Goal: Transaction & Acquisition: Purchase product/service

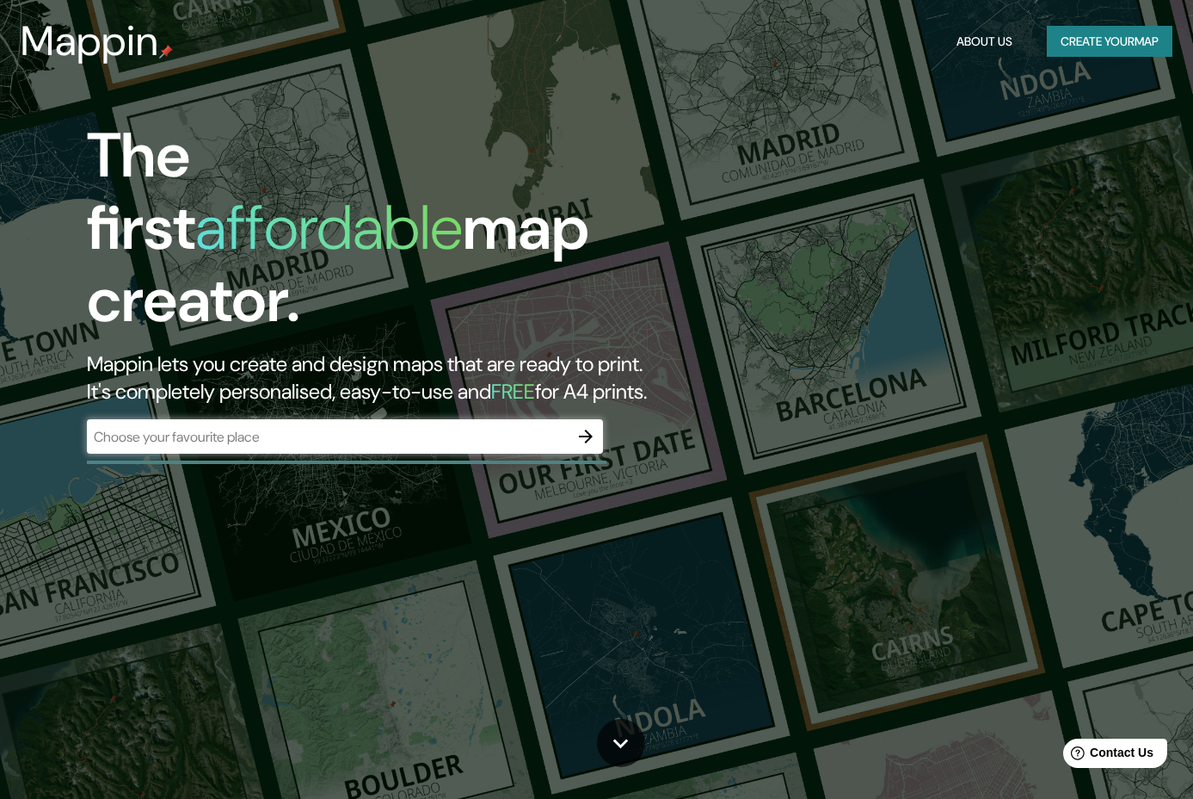
click at [201, 419] on div "​" at bounding box center [345, 436] width 516 height 34
click at [592, 426] on icon "button" at bounding box center [586, 436] width 21 height 21
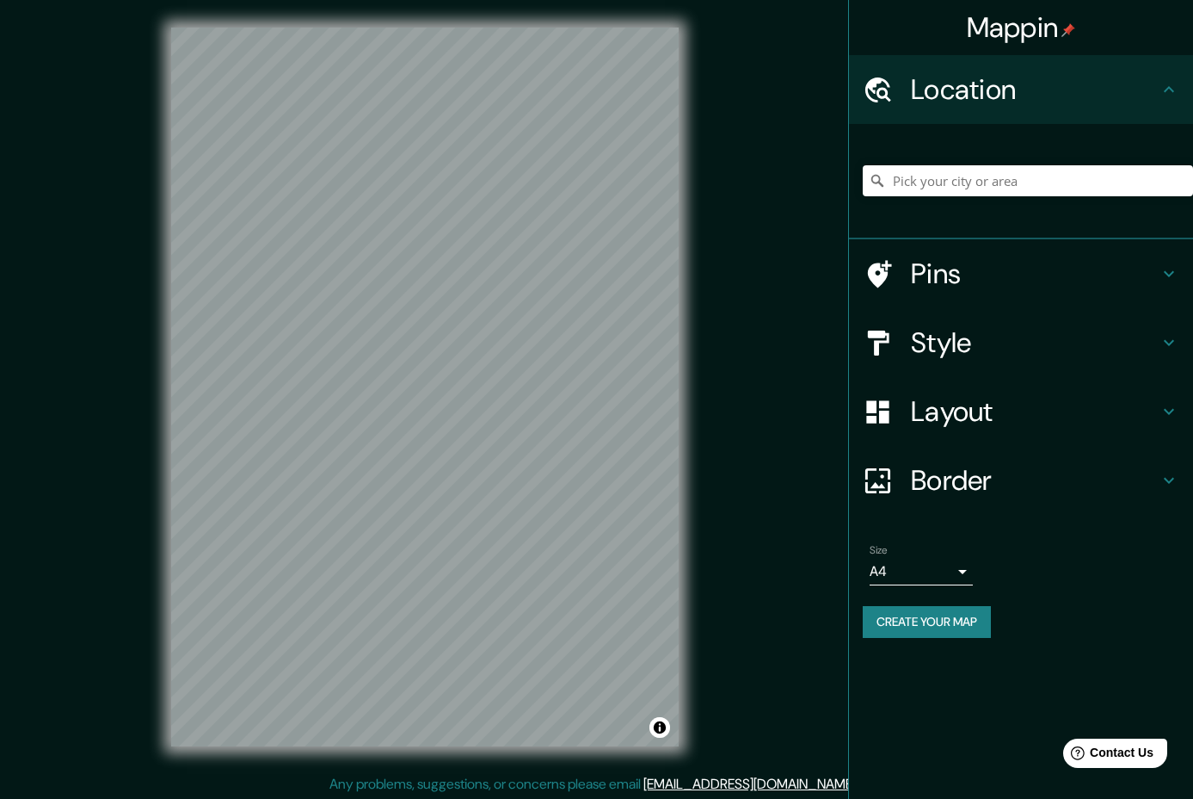
click at [906, 562] on body "Mappin Location Pins Style Layout Border Choose a border. Hint : you can make l…" at bounding box center [596, 399] width 1193 height 799
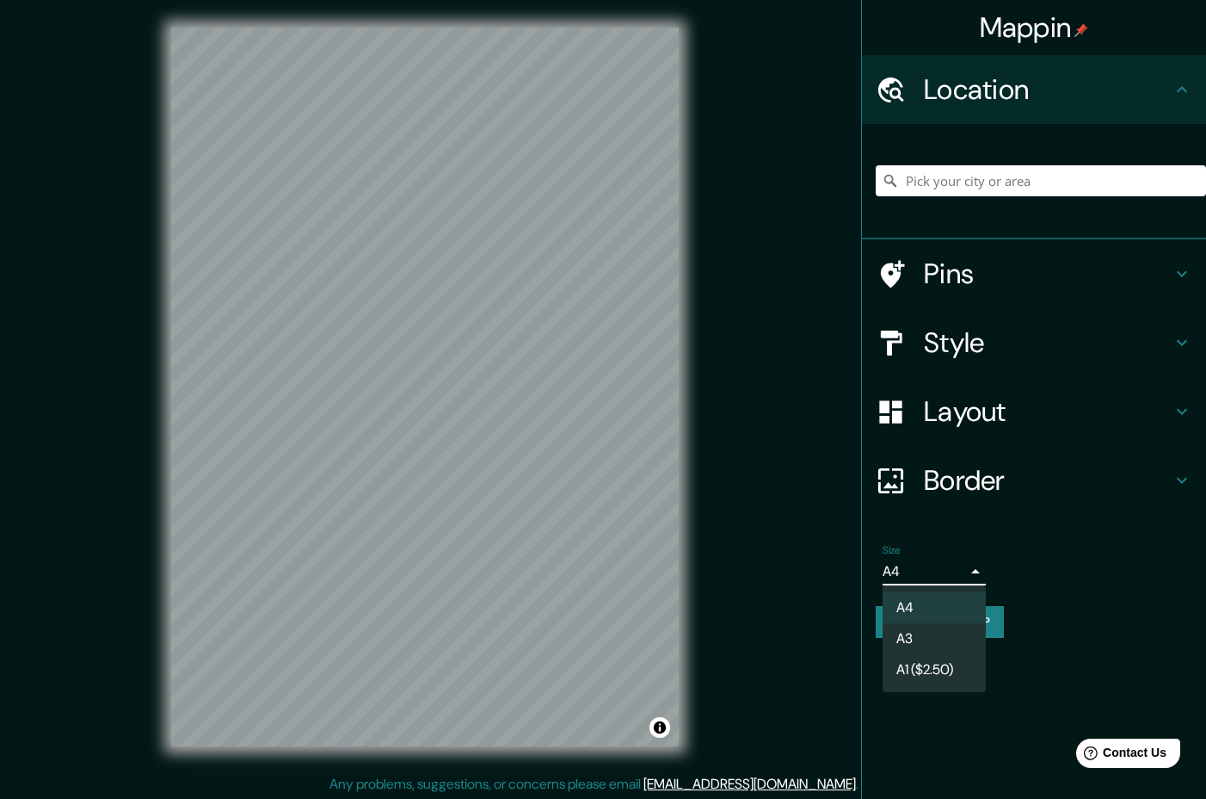
click at [1036, 556] on div at bounding box center [603, 399] width 1206 height 799
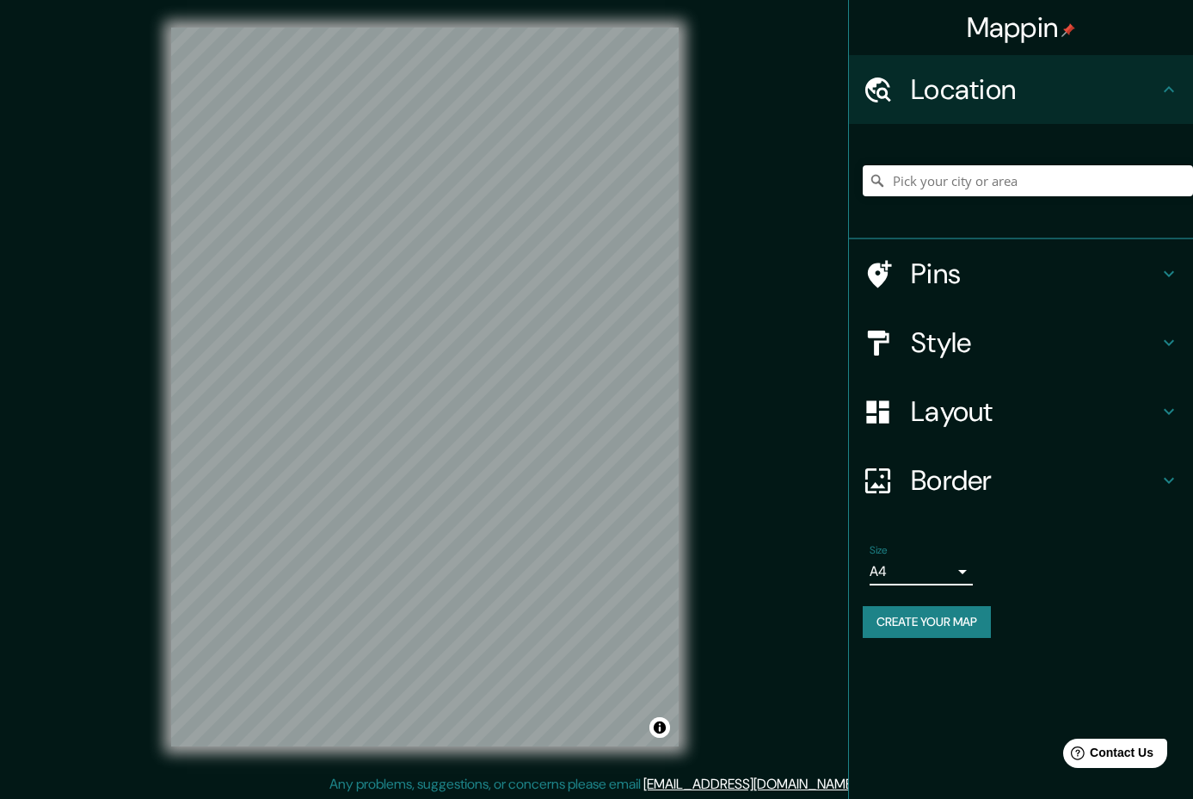
click at [977, 405] on h4 "Layout" at bounding box center [1035, 411] width 248 height 34
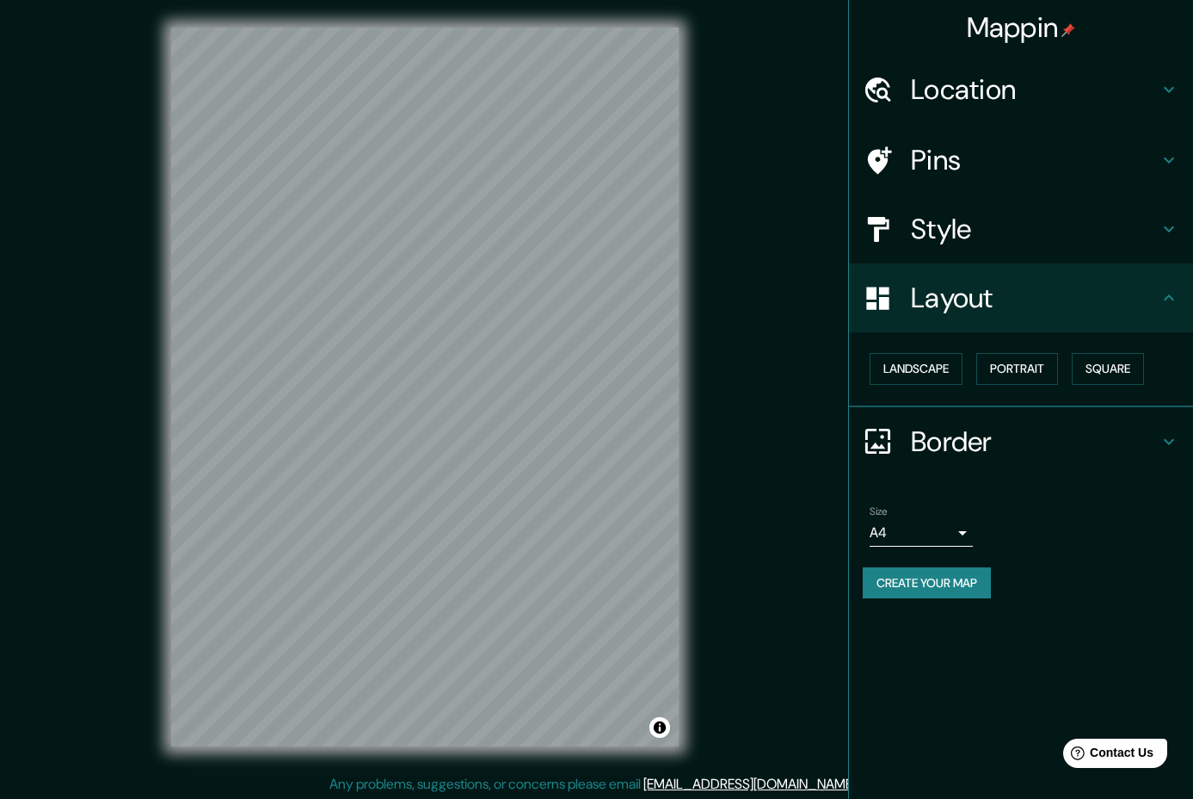
click at [1037, 97] on h4 "Location" at bounding box center [1035, 89] width 248 height 34
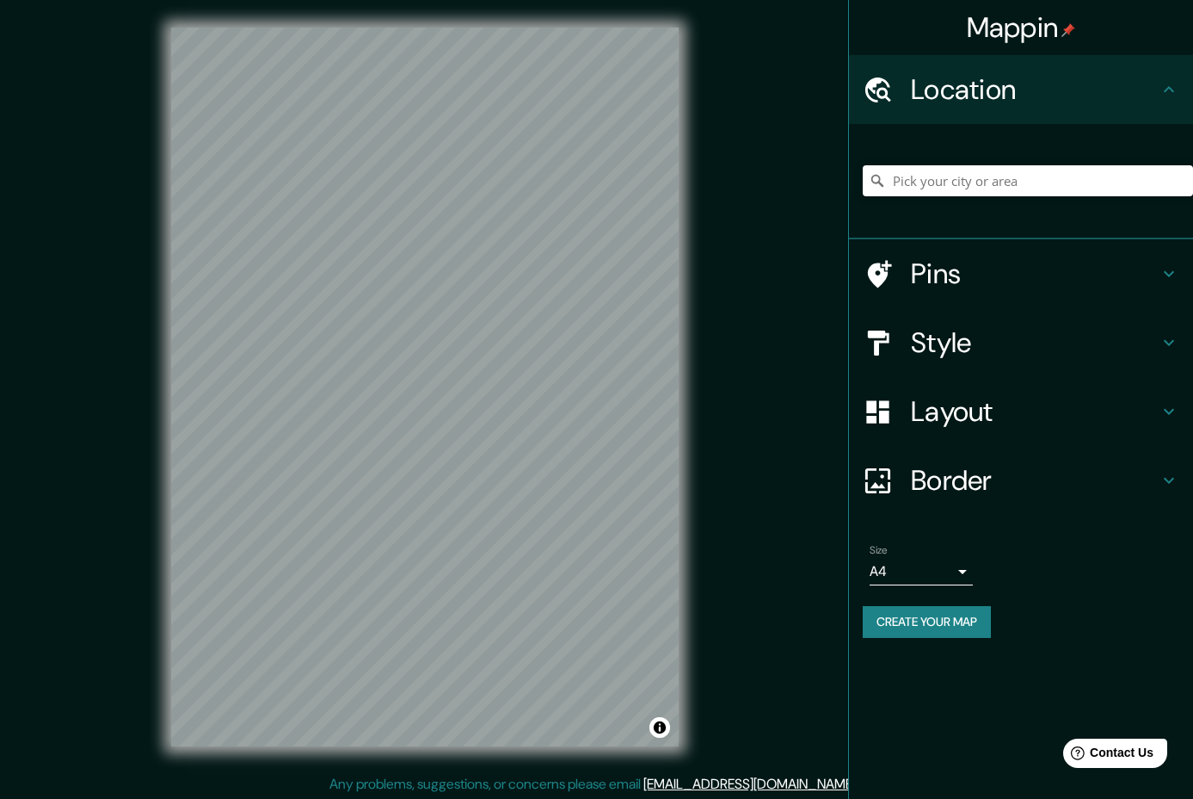
click at [1055, 109] on div "Location" at bounding box center [1021, 89] width 344 height 69
click at [1014, 274] on h4 "Pins" at bounding box center [1035, 273] width 248 height 34
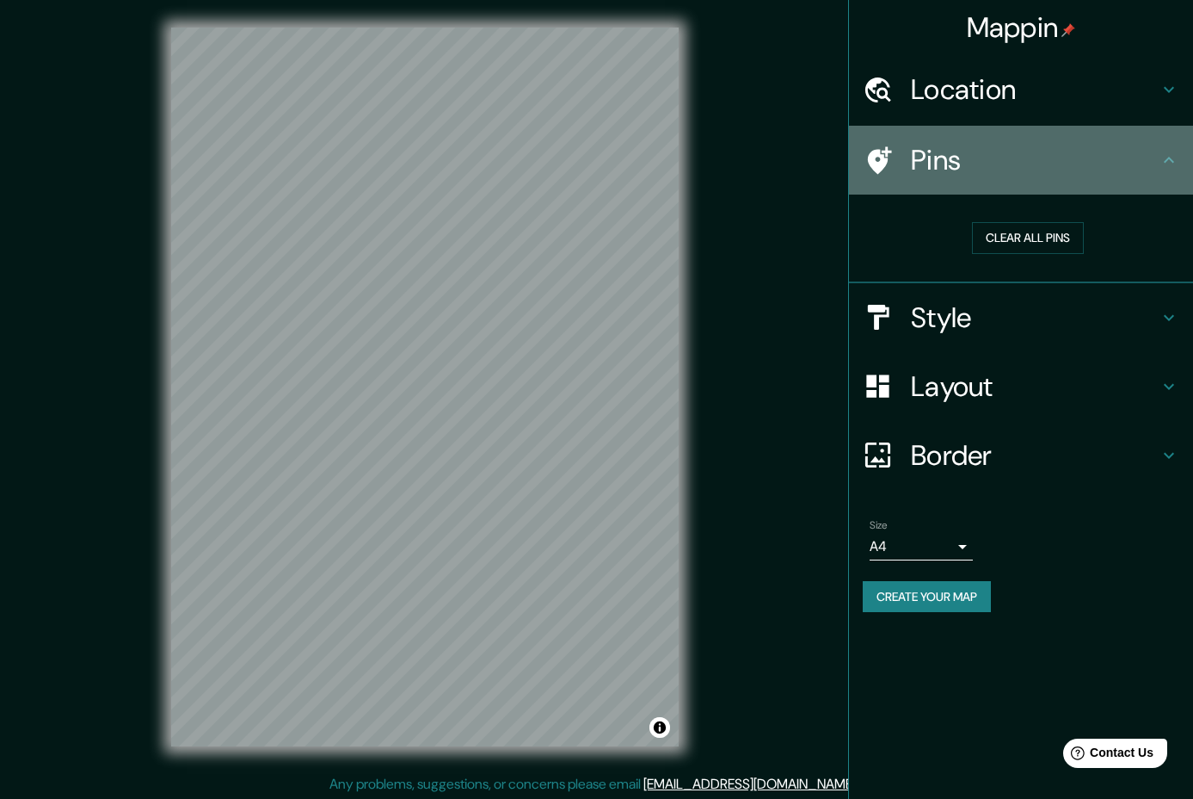
click at [1053, 166] on h4 "Pins" at bounding box center [1035, 160] width 248 height 34
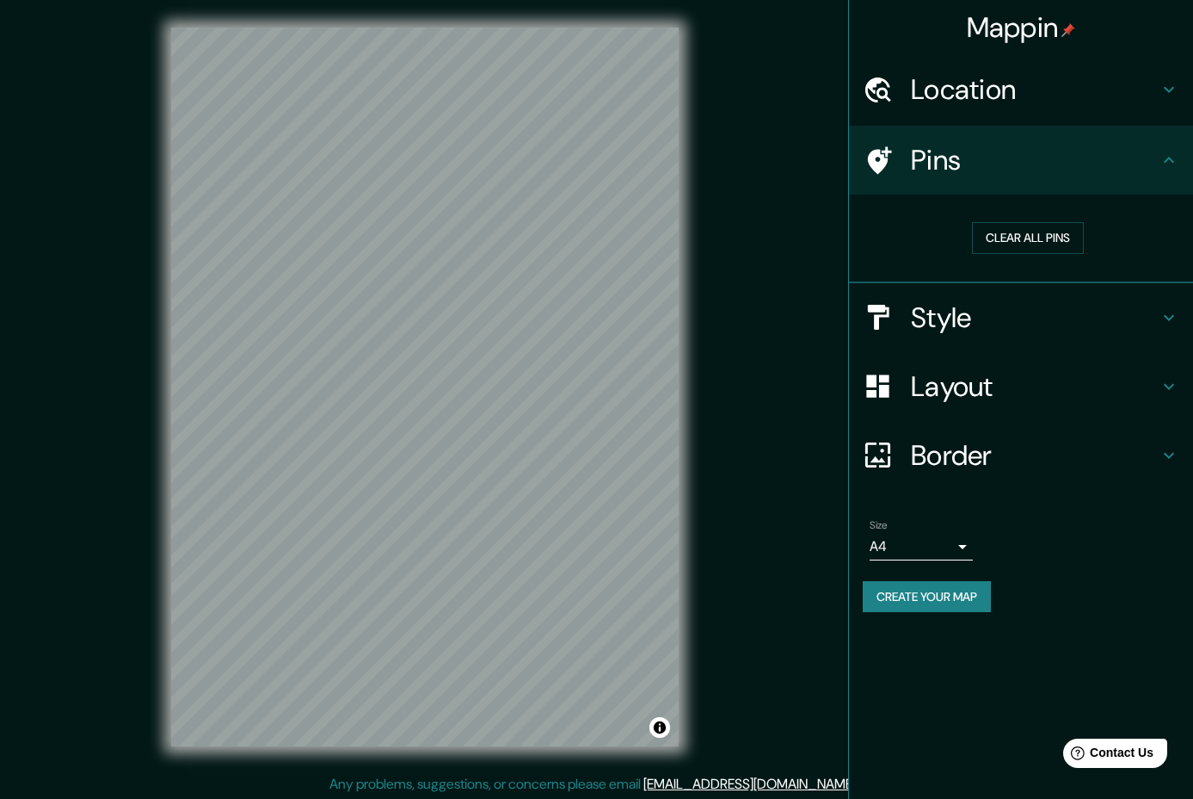
click at [968, 554] on body "Mappin Location Pins Clear all pins Style Layout Border Choose a border. Hint :…" at bounding box center [596, 399] width 1193 height 799
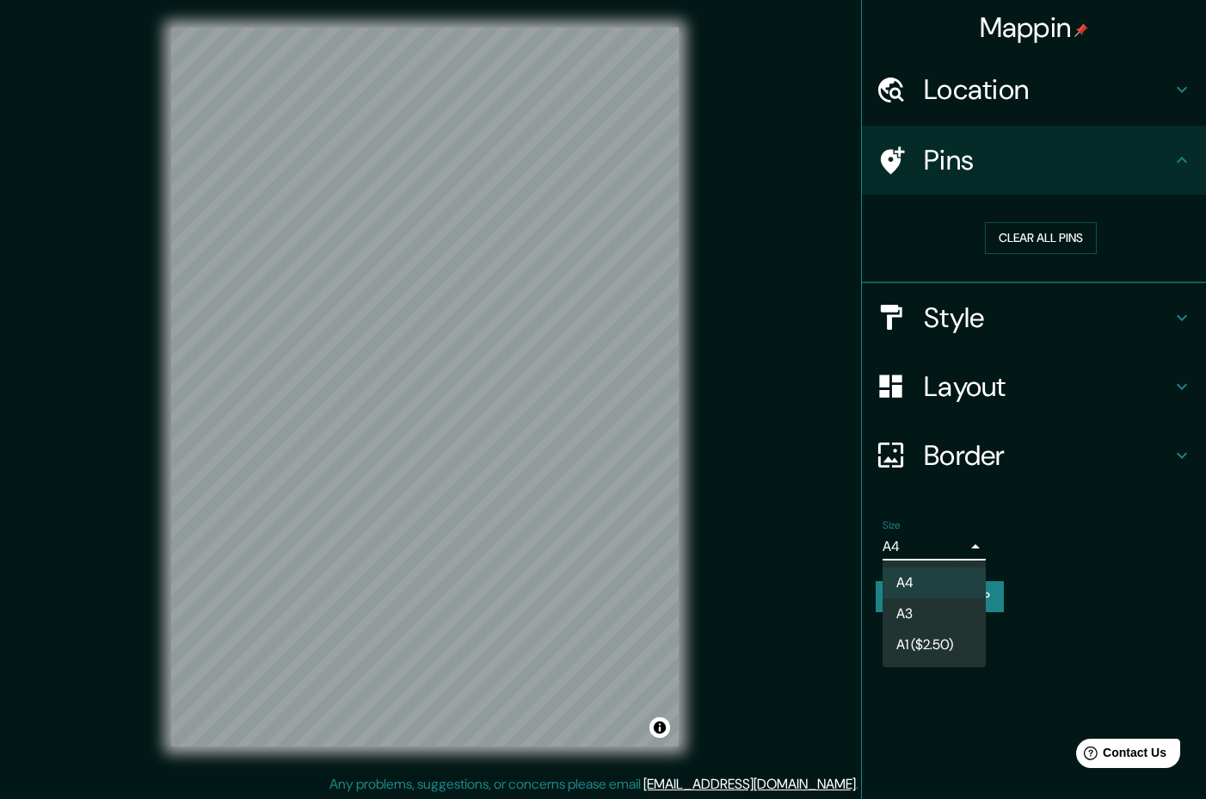
click at [1041, 515] on div at bounding box center [603, 399] width 1206 height 799
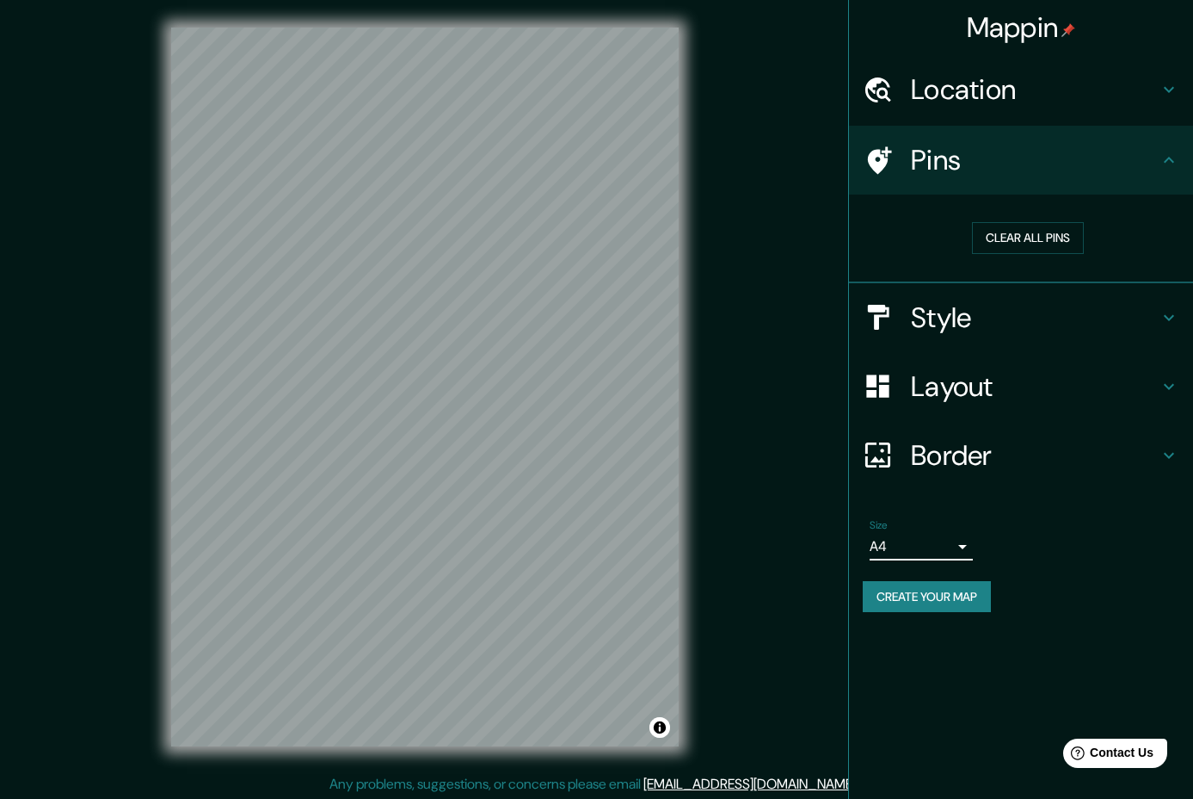
click at [1026, 465] on h4 "Border" at bounding box center [1035, 455] width 248 height 34
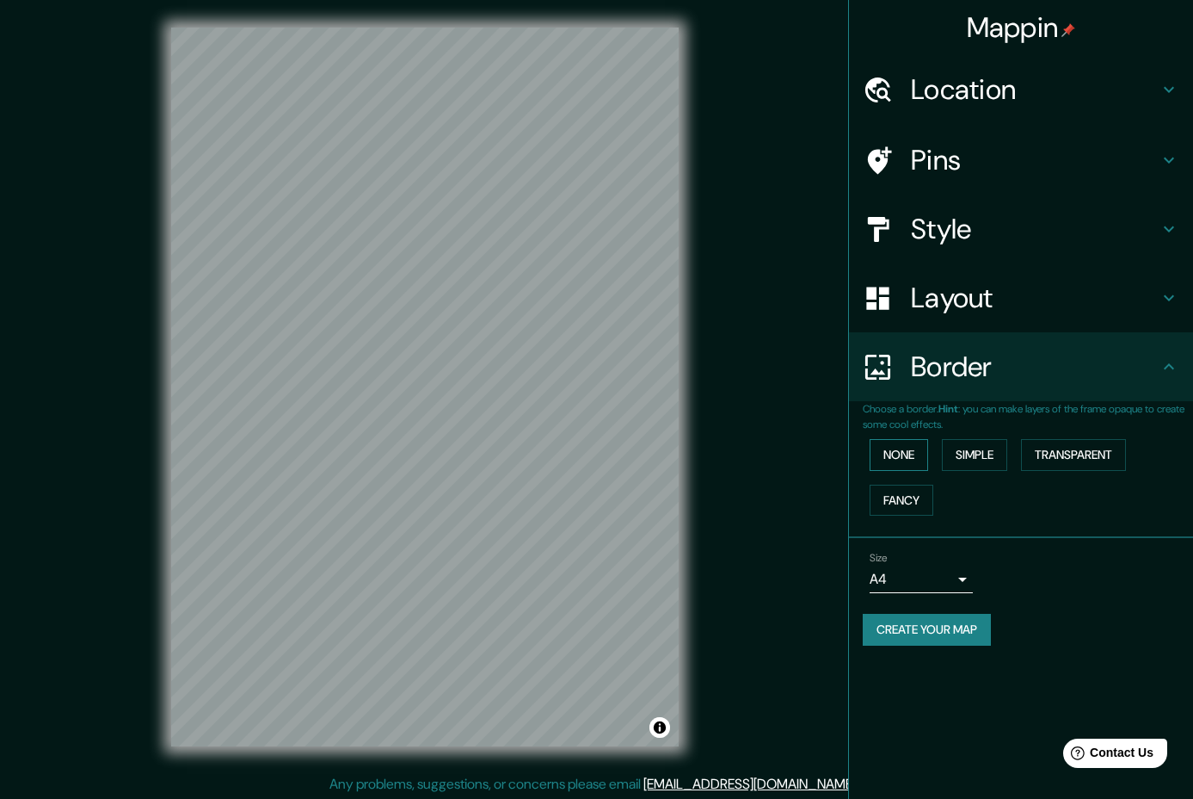
click at [923, 466] on button "None" at bounding box center [899, 455] width 59 height 32
click at [1015, 304] on h4 "Layout" at bounding box center [1035, 298] width 248 height 34
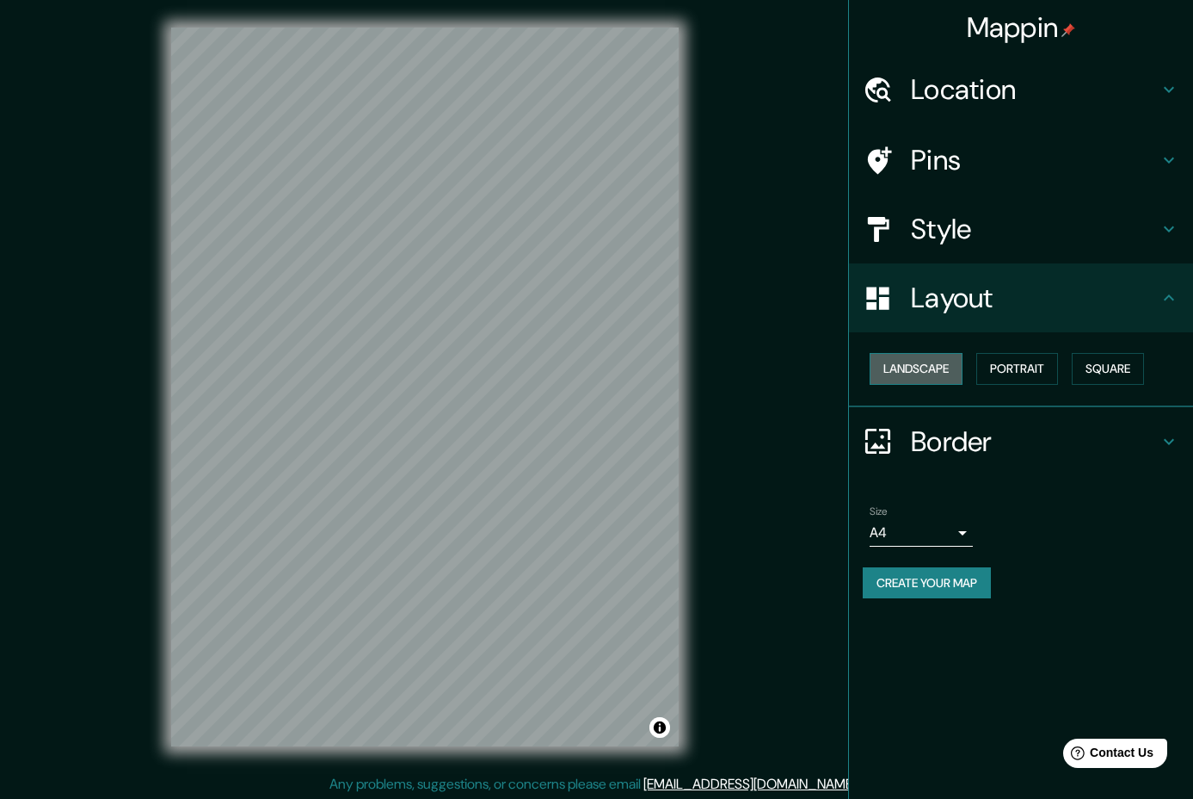
click at [944, 377] on button "Landscape" at bounding box center [916, 369] width 93 height 32
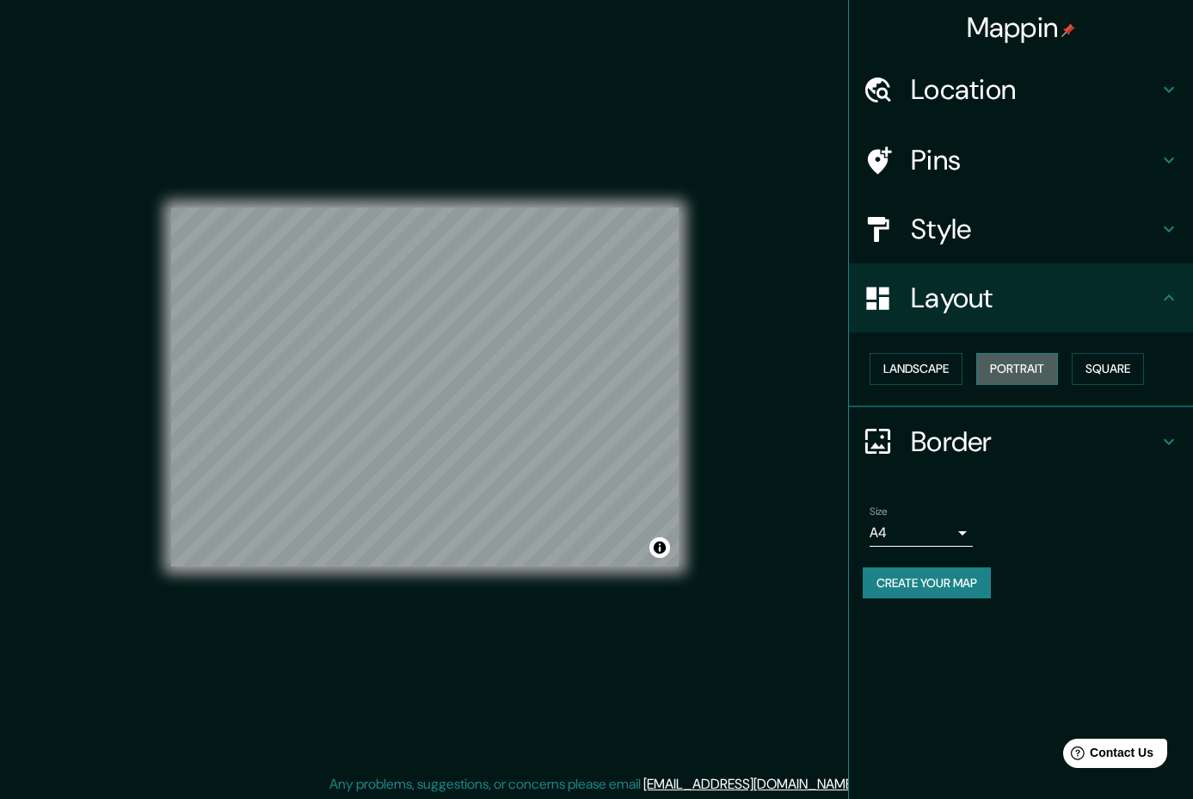
click at [1029, 375] on button "Portrait" at bounding box center [1018, 369] width 82 height 32
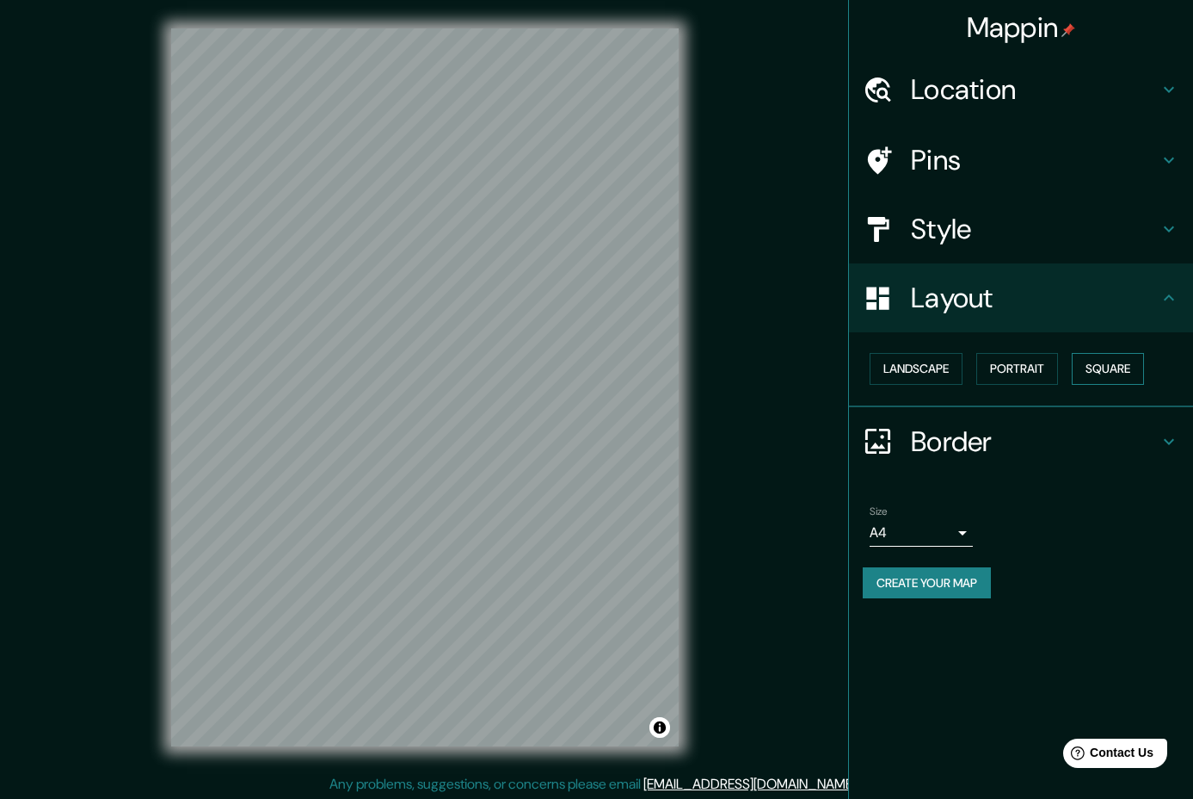
click at [1105, 372] on button "Square" at bounding box center [1108, 369] width 72 height 32
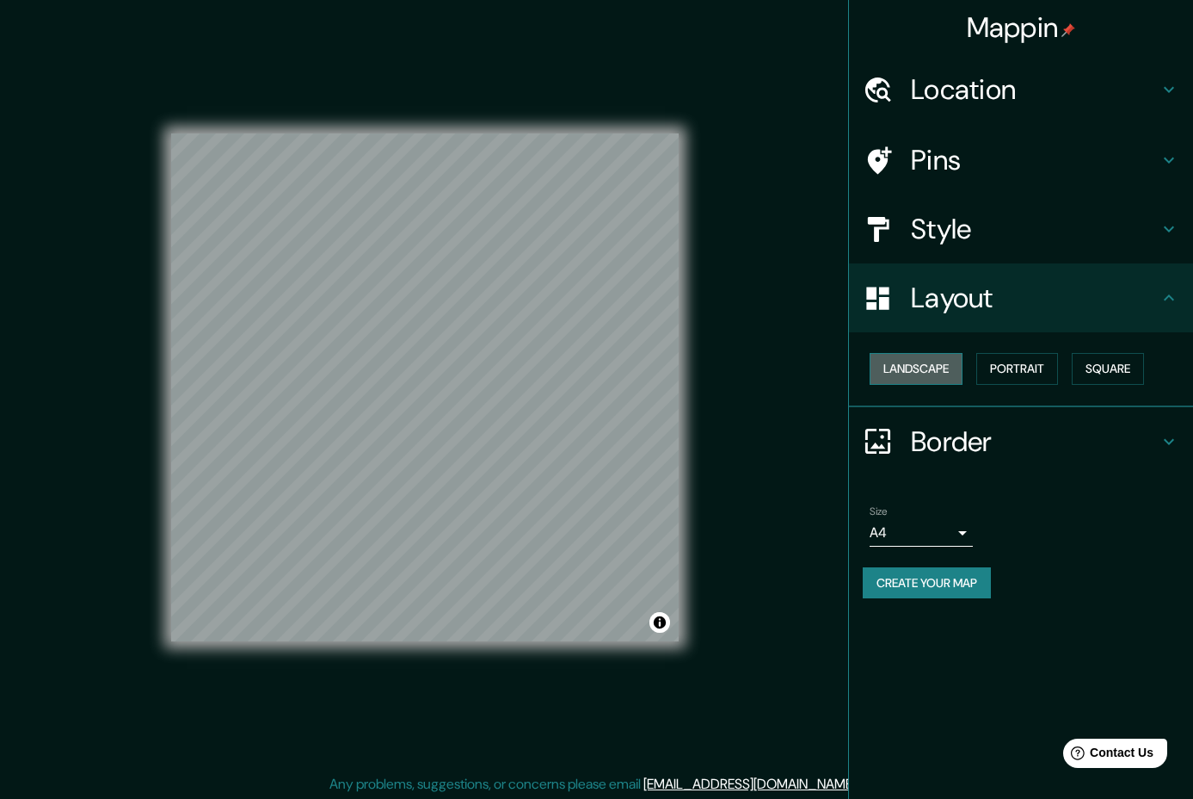
click at [911, 372] on button "Landscape" at bounding box center [916, 369] width 93 height 32
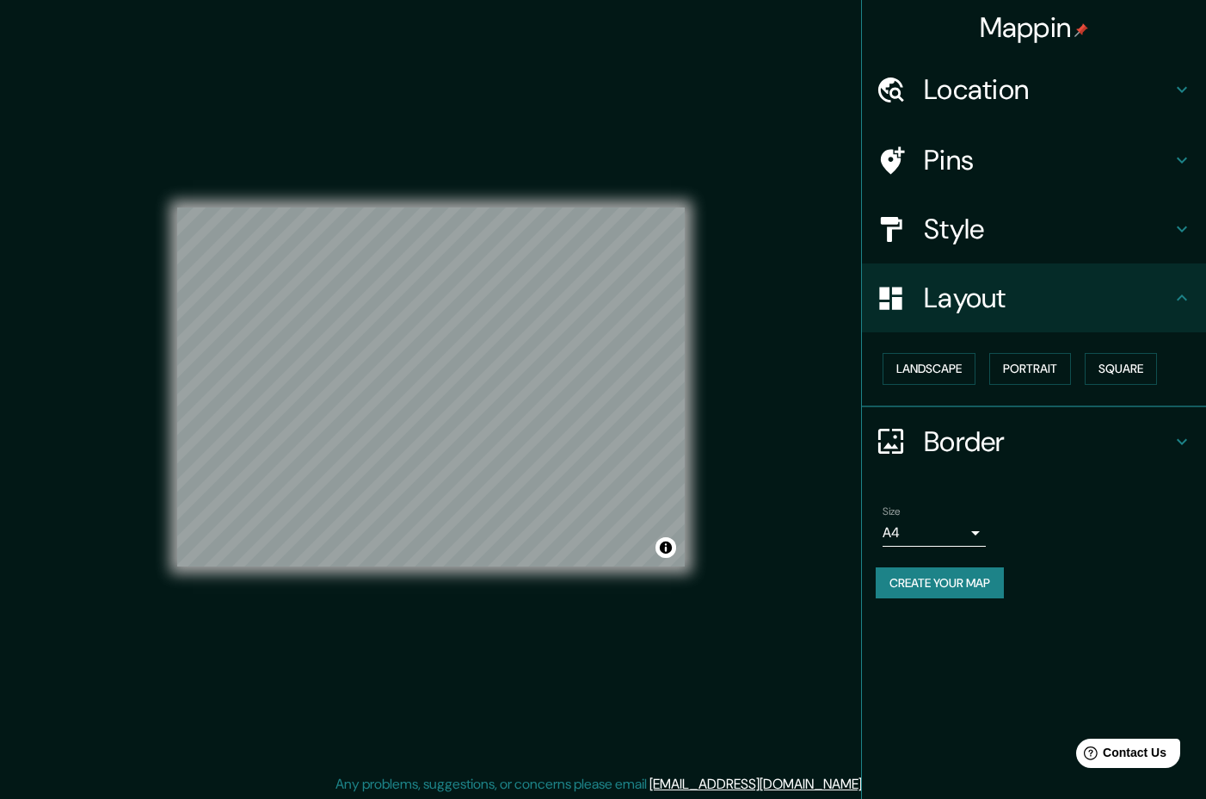
click at [938, 527] on body "Mappin Location Pins Style Layout Landscape Portrait Square Border Choose a bor…" at bounding box center [603, 399] width 1206 height 799
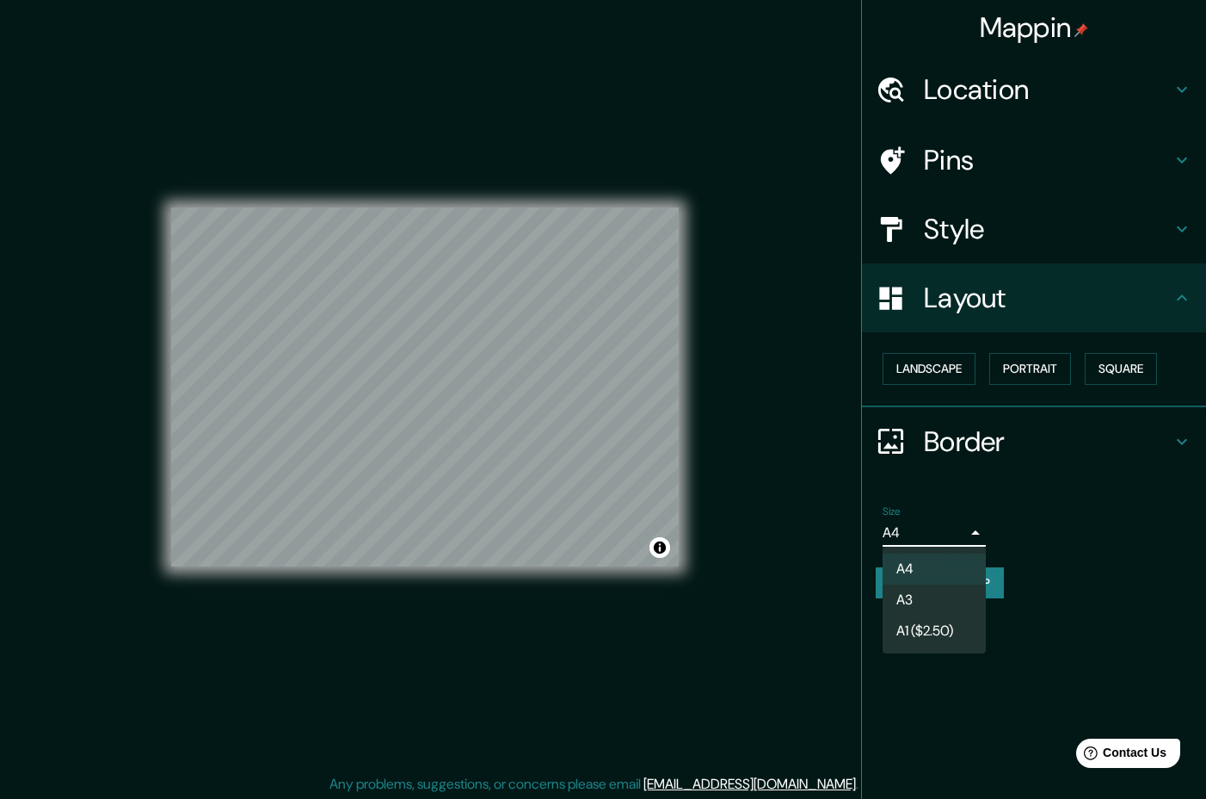
click at [940, 607] on li "A3" at bounding box center [934, 599] width 103 height 31
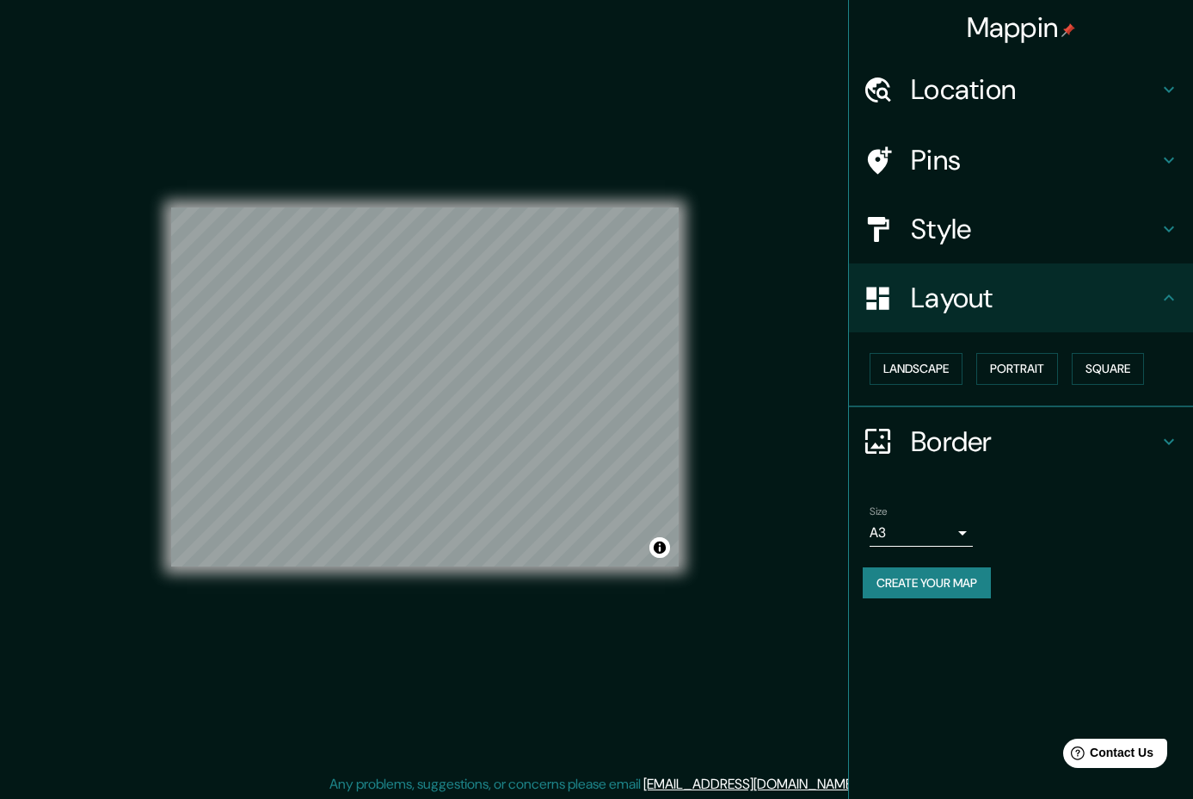
click at [1013, 157] on h4 "Pins" at bounding box center [1035, 160] width 248 height 34
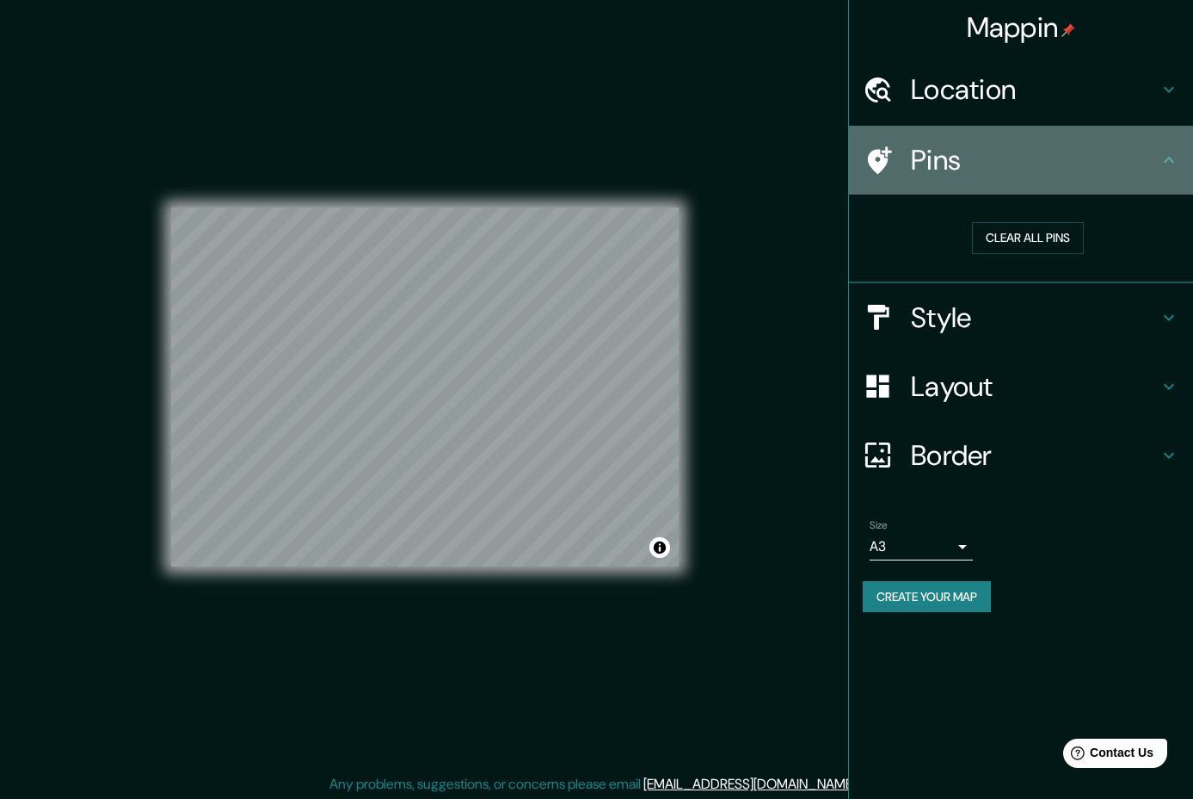
click at [1013, 157] on h4 "Pins" at bounding box center [1035, 160] width 248 height 34
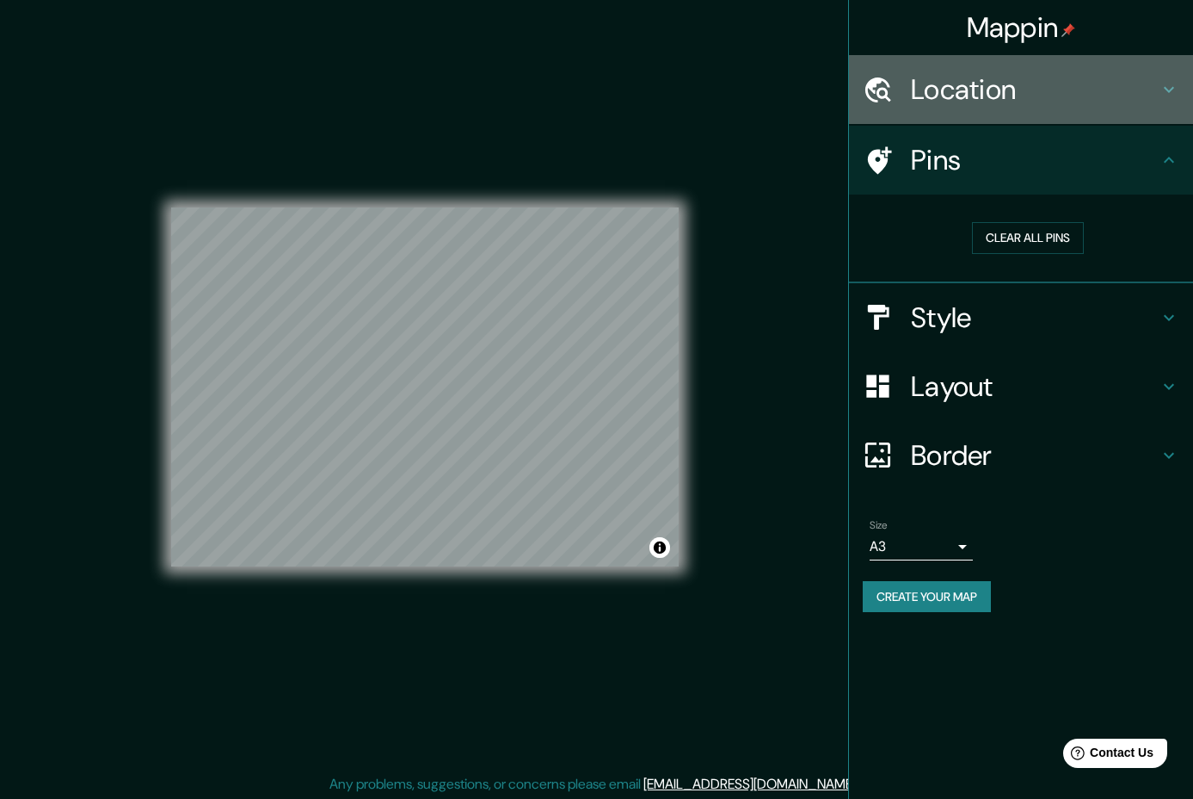
click at [1021, 71] on div "Location" at bounding box center [1021, 89] width 344 height 69
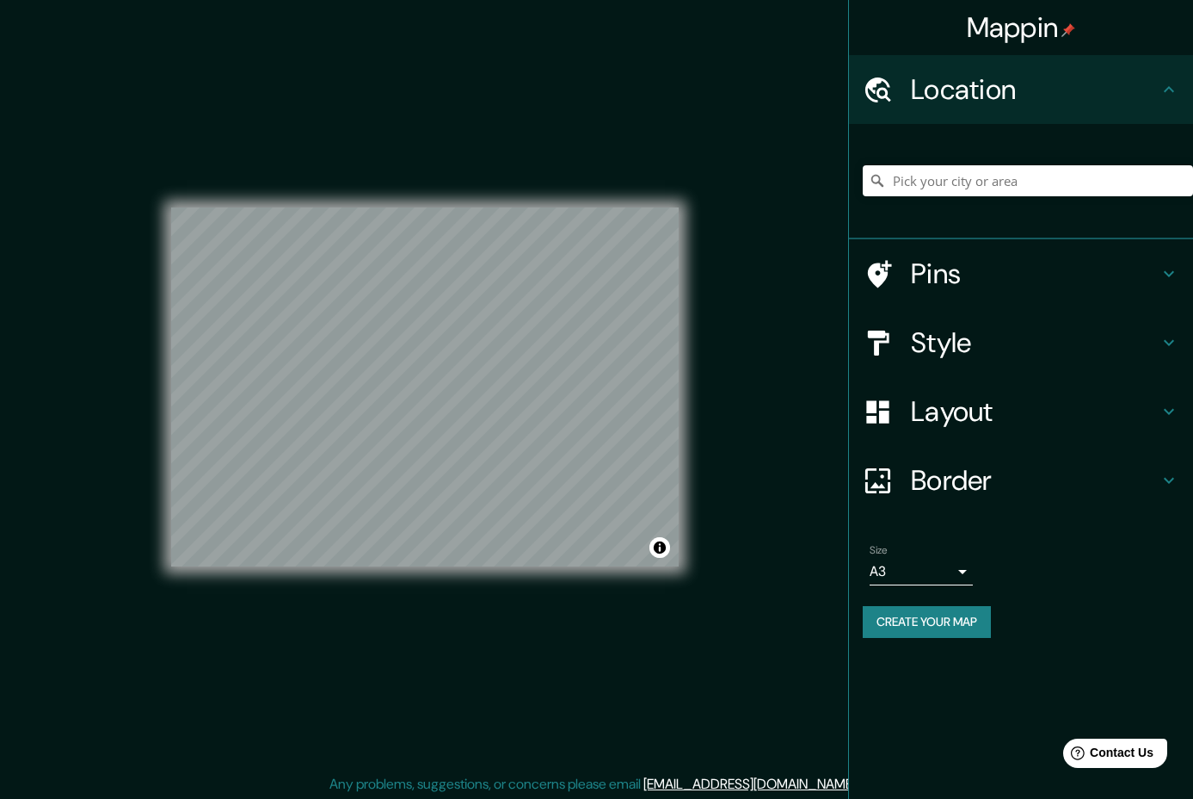
click at [969, 617] on button "Create your map" at bounding box center [927, 622] width 128 height 32
click at [927, 611] on button "Create your map" at bounding box center [927, 622] width 128 height 32
click at [416, 735] on div "© Mapbox © OpenStreetMap Improve this map" at bounding box center [425, 387] width 508 height 718
drag, startPoint x: 700, startPoint y: 444, endPoint x: 543, endPoint y: 613, distance: 230.7
click at [543, 613] on div "© Mapbox © OpenStreetMap Improve this map" at bounding box center [425, 387] width 508 height 718
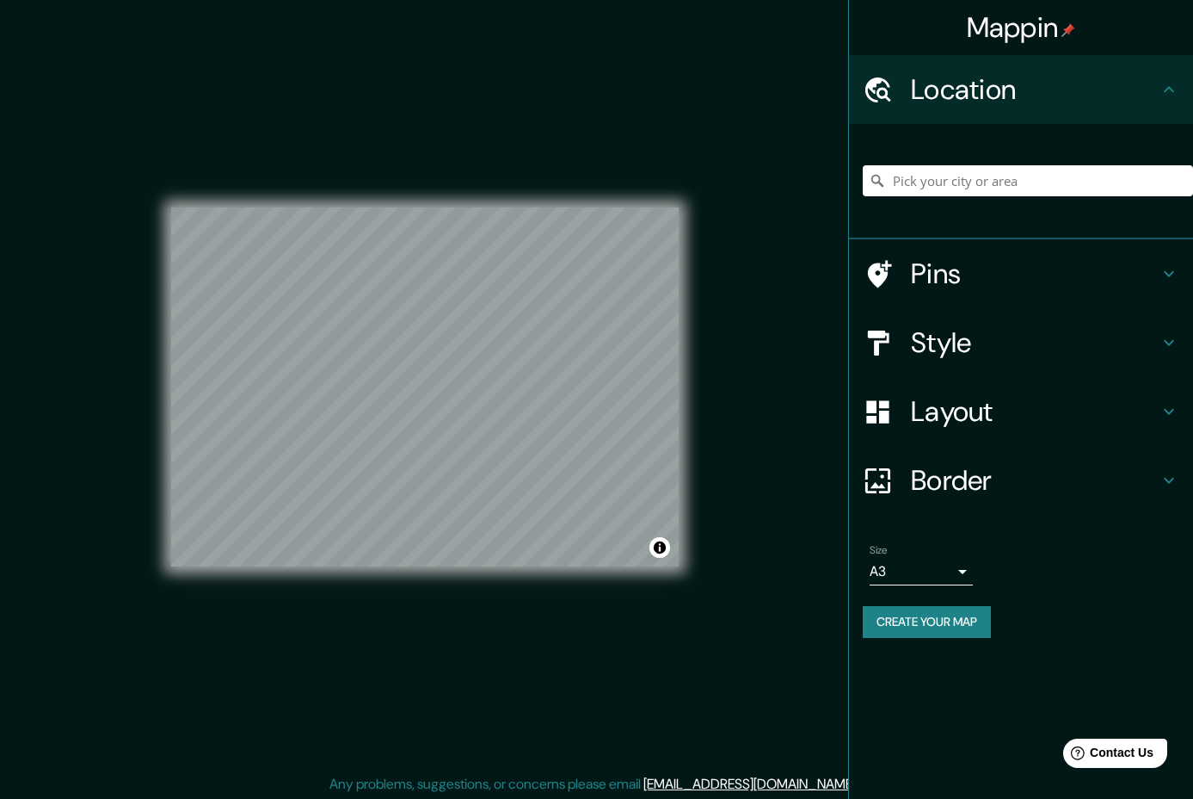
click at [703, 657] on div "© Mapbox © OpenStreetMap Improve this map" at bounding box center [425, 387] width 563 height 774
click at [926, 605] on div "Size A3 a4 Create your map" at bounding box center [1021, 594] width 317 height 114
click at [934, 620] on button "Create your map" at bounding box center [927, 622] width 128 height 32
click at [942, 566] on body "Mappin Location Pins Style Layout Border Choose a border. Hint : you can make l…" at bounding box center [596, 399] width 1193 height 799
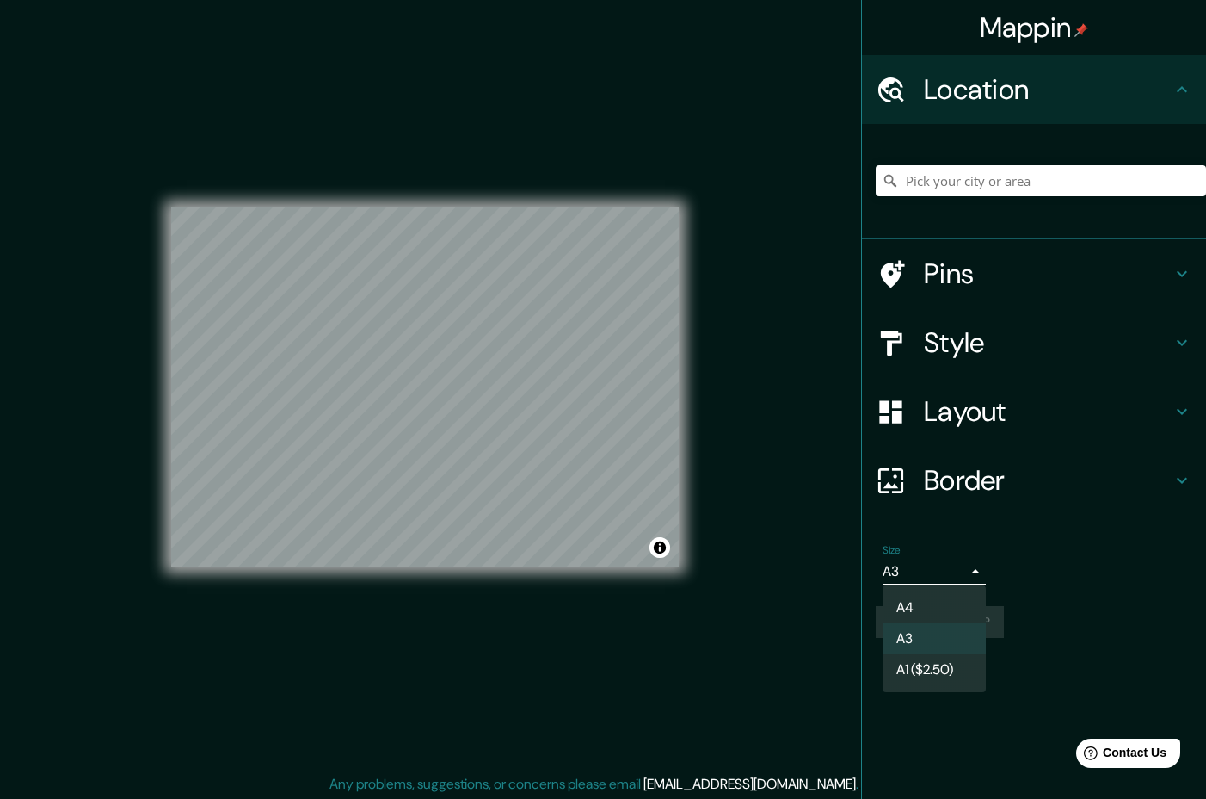
click at [933, 619] on li "A4" at bounding box center [934, 607] width 103 height 31
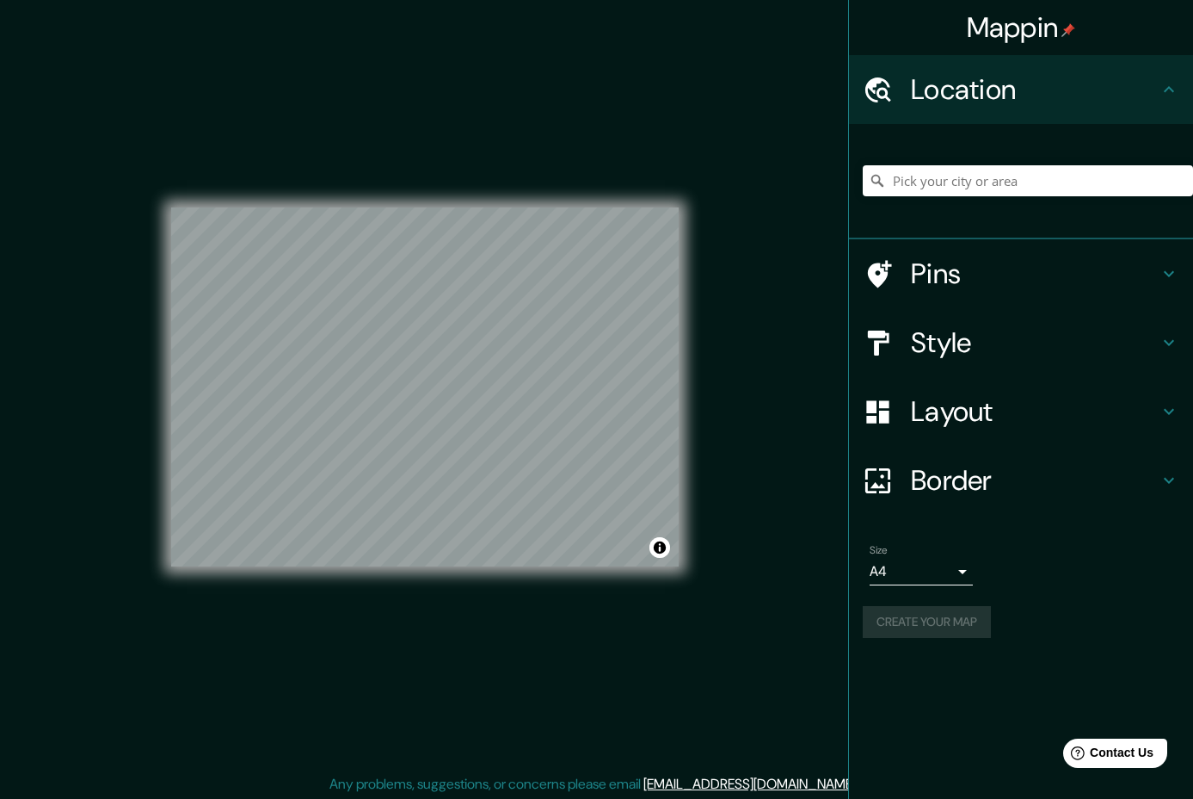
click at [966, 658] on div "Mappin Location Pins Style Layout Border Choose a border. Hint : you can make l…" at bounding box center [1020, 399] width 345 height 799
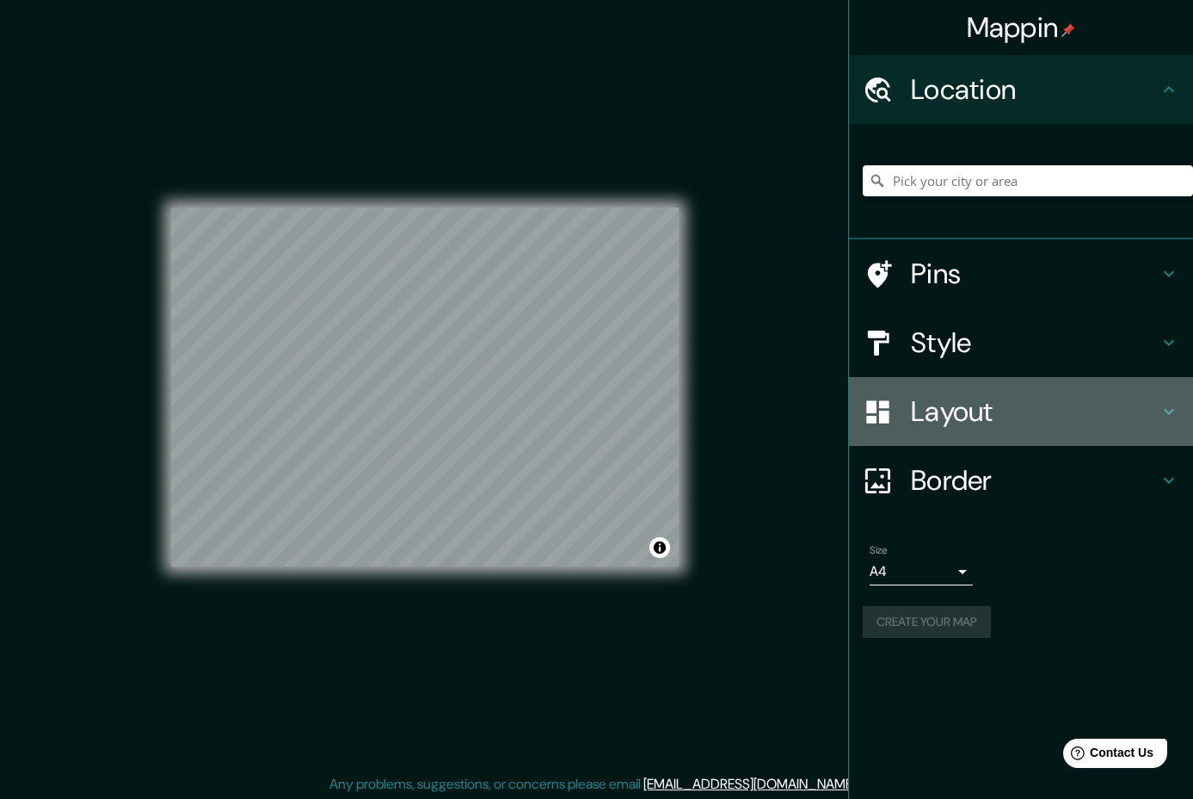
click at [1077, 420] on h4 "Layout" at bounding box center [1035, 411] width 248 height 34
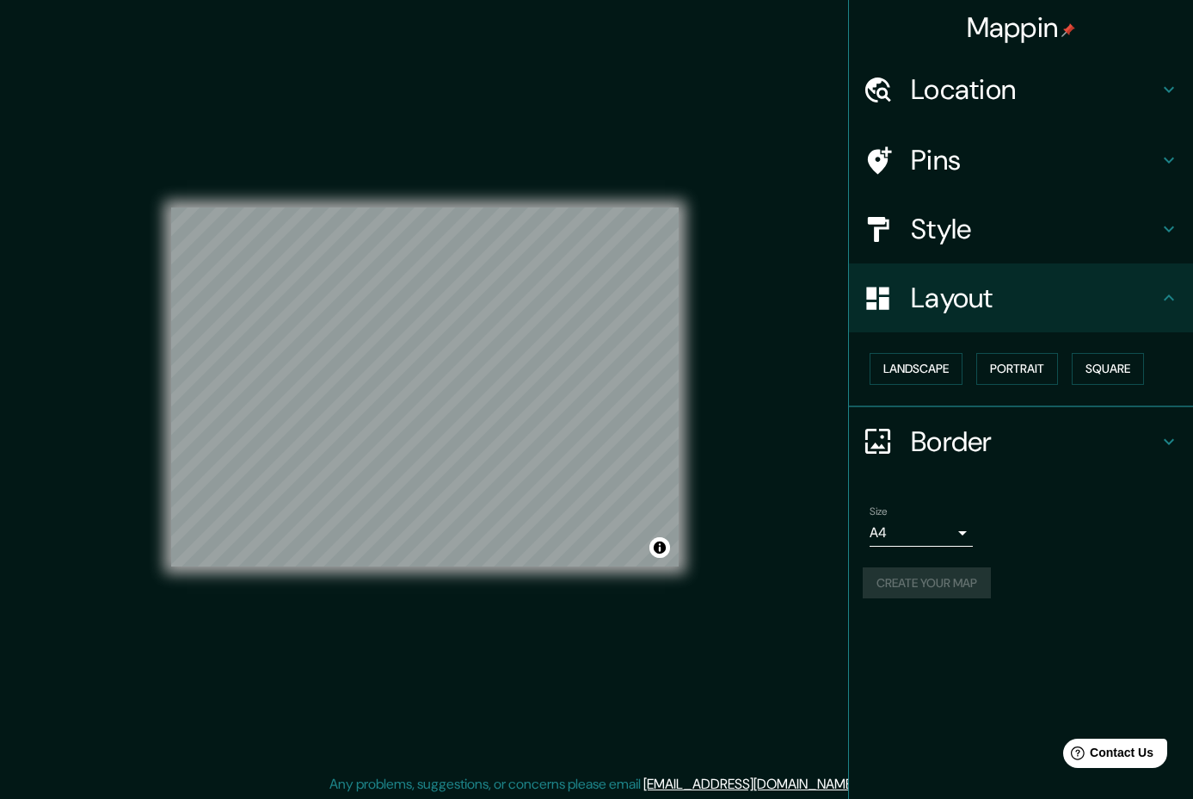
click at [1061, 249] on div "Style" at bounding box center [1021, 228] width 344 height 69
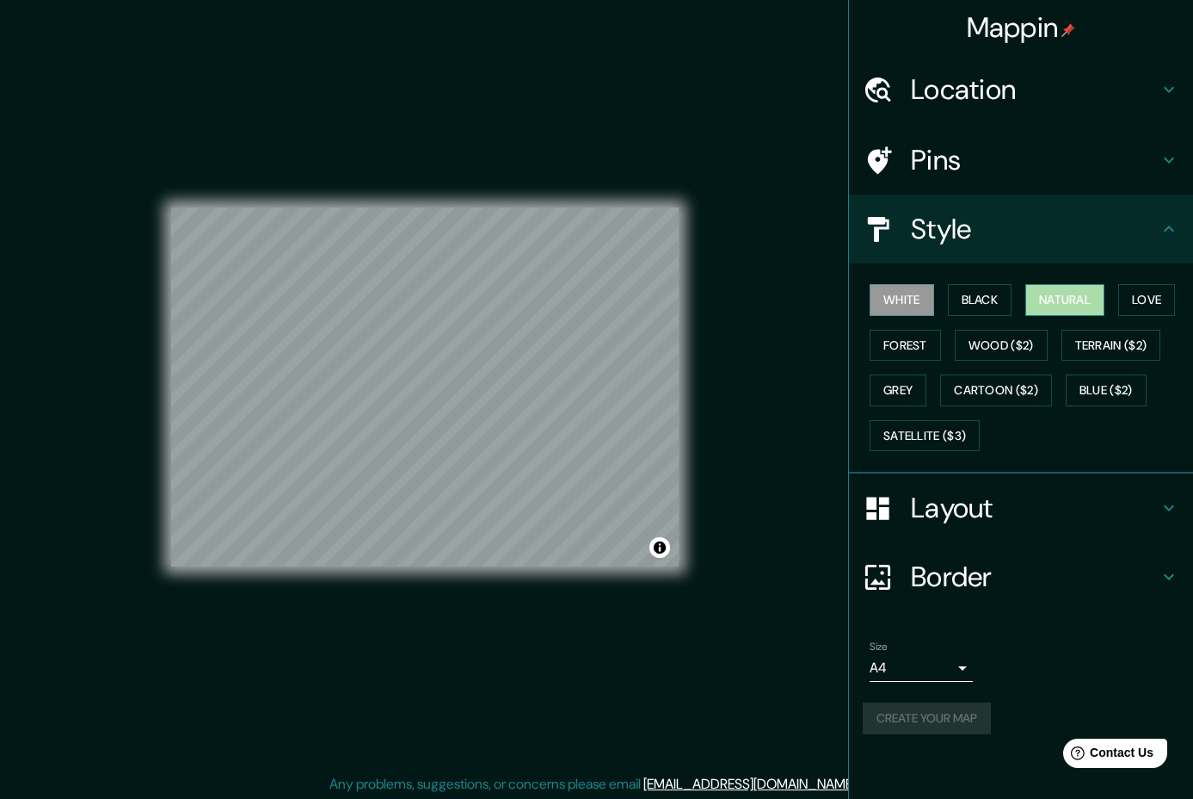
click at [1070, 295] on button "Natural" at bounding box center [1065, 300] width 79 height 32
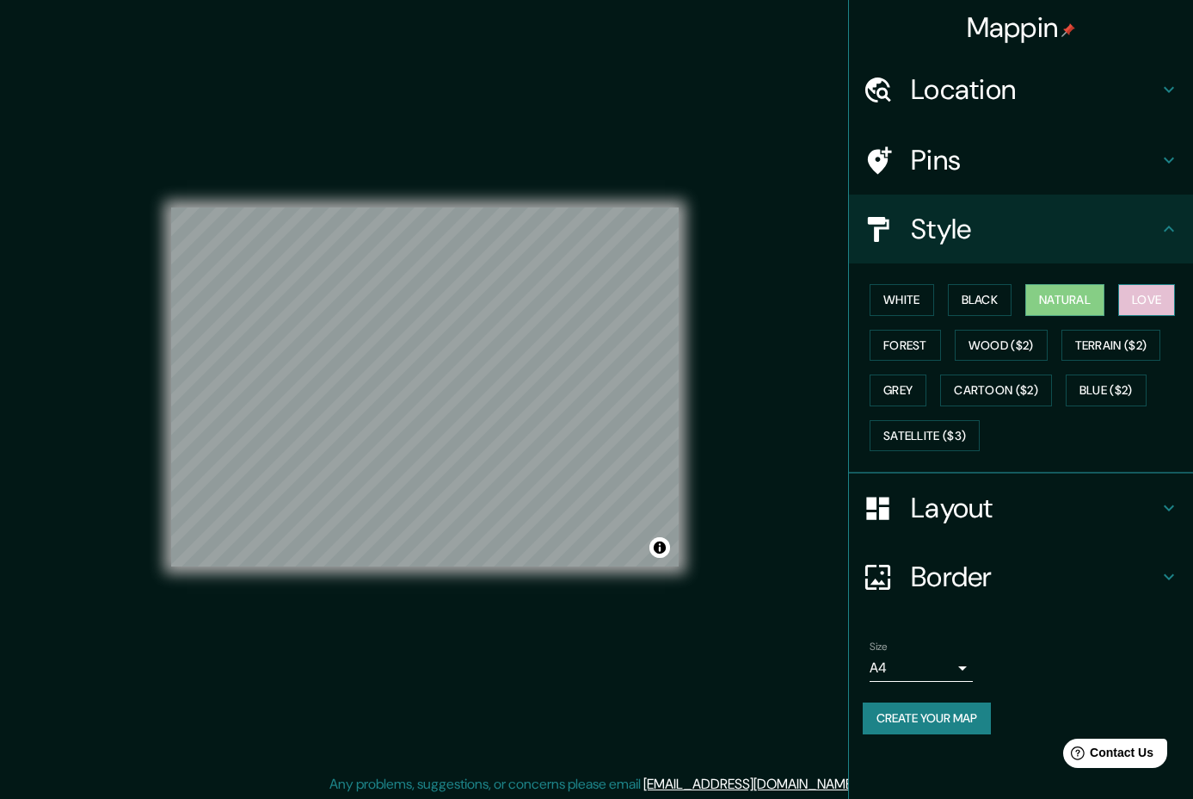
click at [1160, 295] on button "Love" at bounding box center [1147, 300] width 57 height 32
click at [928, 349] on button "Forest" at bounding box center [905, 346] width 71 height 32
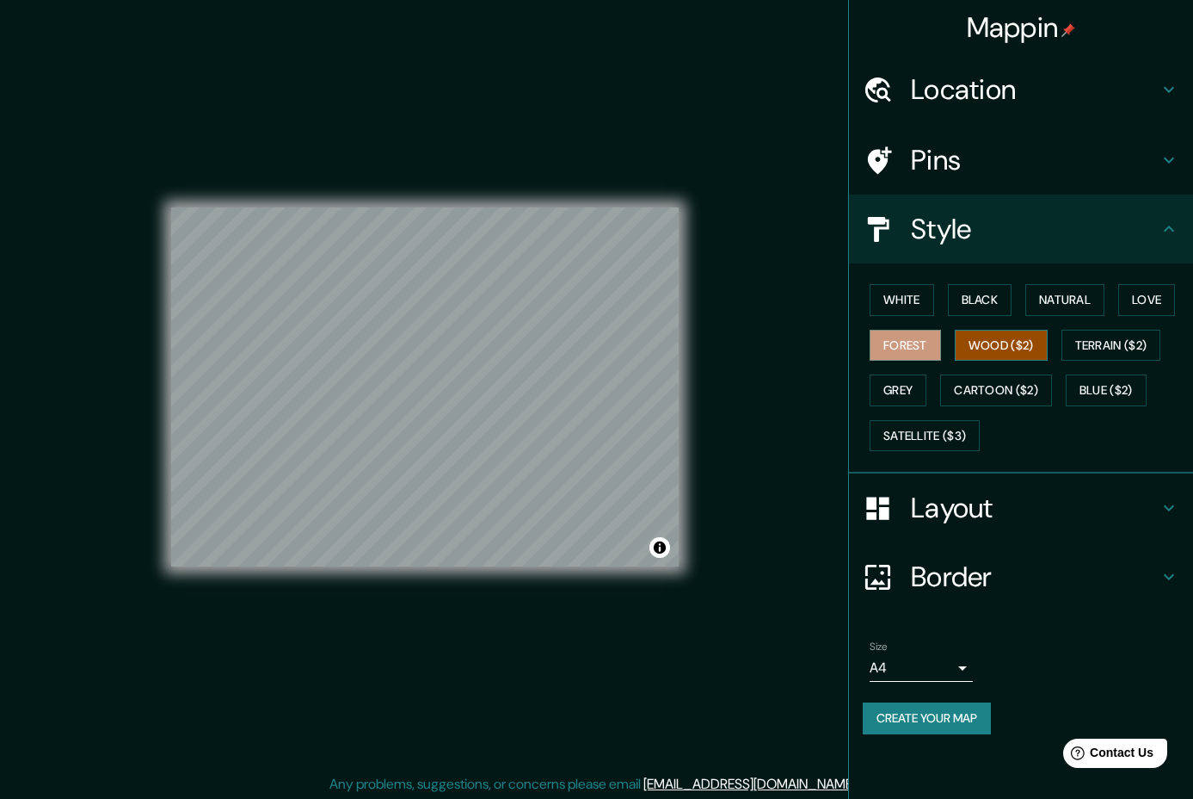
click at [988, 349] on button "Wood ($2)" at bounding box center [1001, 346] width 93 height 32
click at [1107, 344] on button "Terrain ($2)" at bounding box center [1112, 346] width 100 height 32
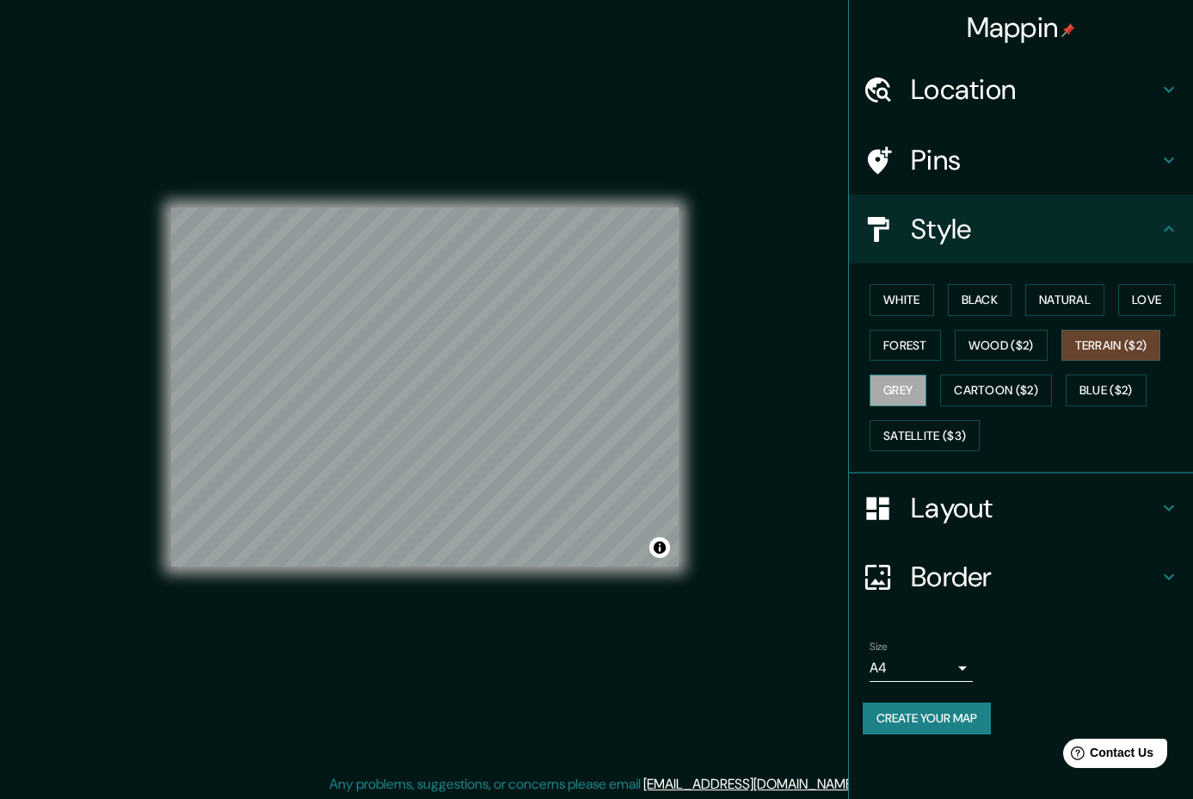
click at [915, 399] on button "Grey" at bounding box center [898, 390] width 57 height 32
click at [985, 398] on button "Cartoon ($2)" at bounding box center [996, 390] width 112 height 32
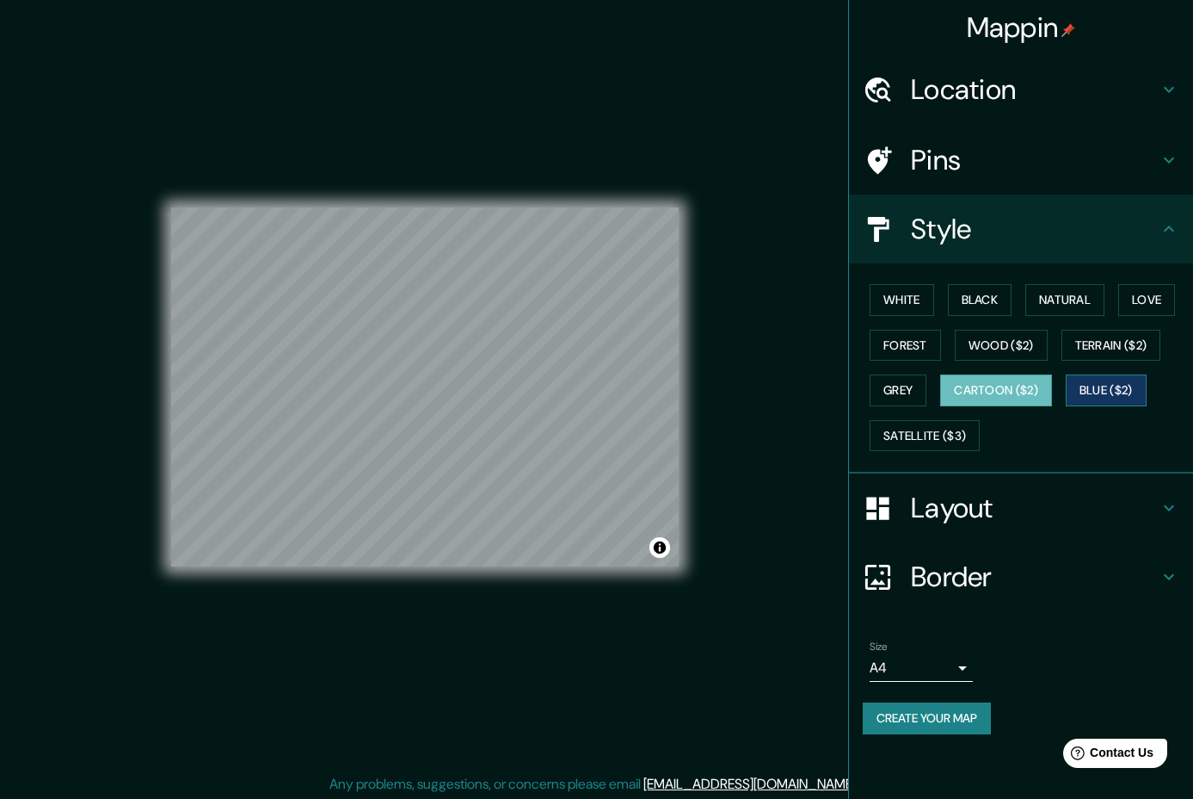
click at [1143, 397] on button "Blue ($2)" at bounding box center [1106, 390] width 81 height 32
click at [914, 298] on button "White" at bounding box center [902, 300] width 65 height 32
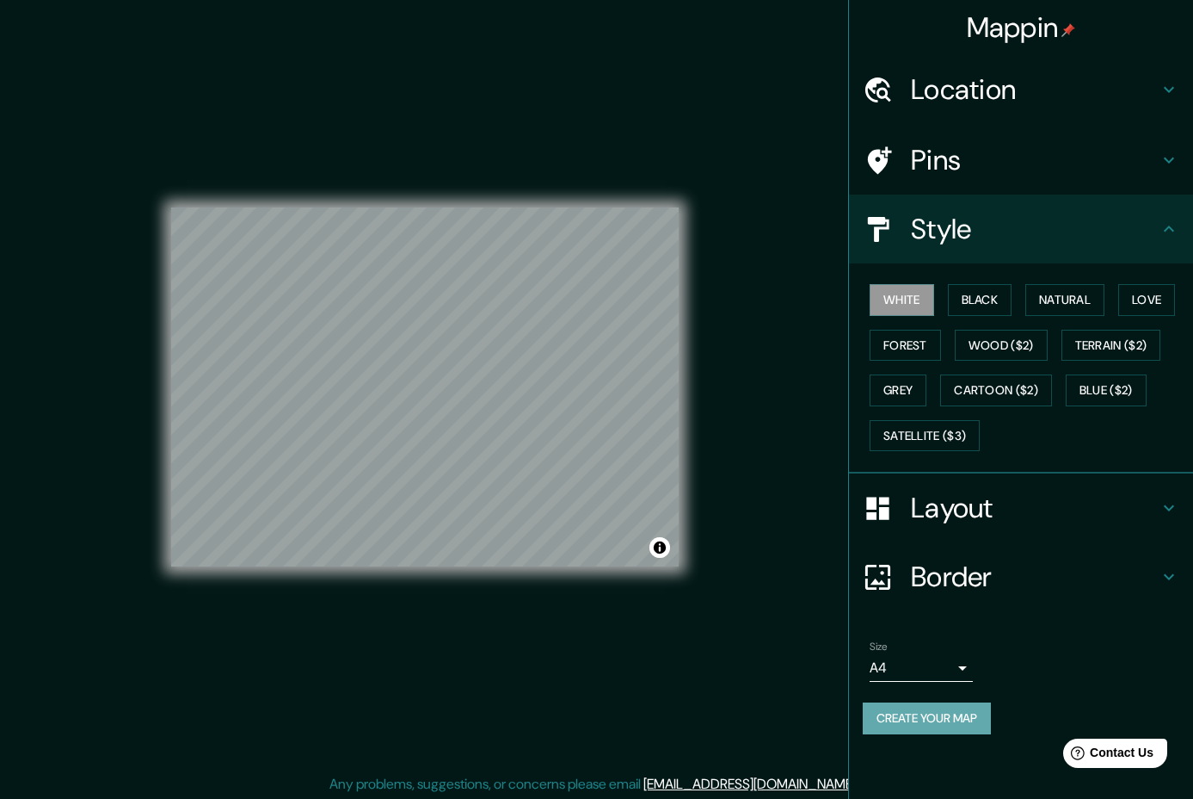
click at [952, 712] on button "Create your map" at bounding box center [927, 718] width 128 height 32
click at [904, 718] on button "Create your map" at bounding box center [927, 718] width 128 height 32
click at [982, 722] on button "Create your map" at bounding box center [927, 718] width 128 height 32
click at [1072, 633] on div "Size A4 single" at bounding box center [1021, 660] width 317 height 55
click at [1058, 592] on h4 "Border" at bounding box center [1035, 576] width 248 height 34
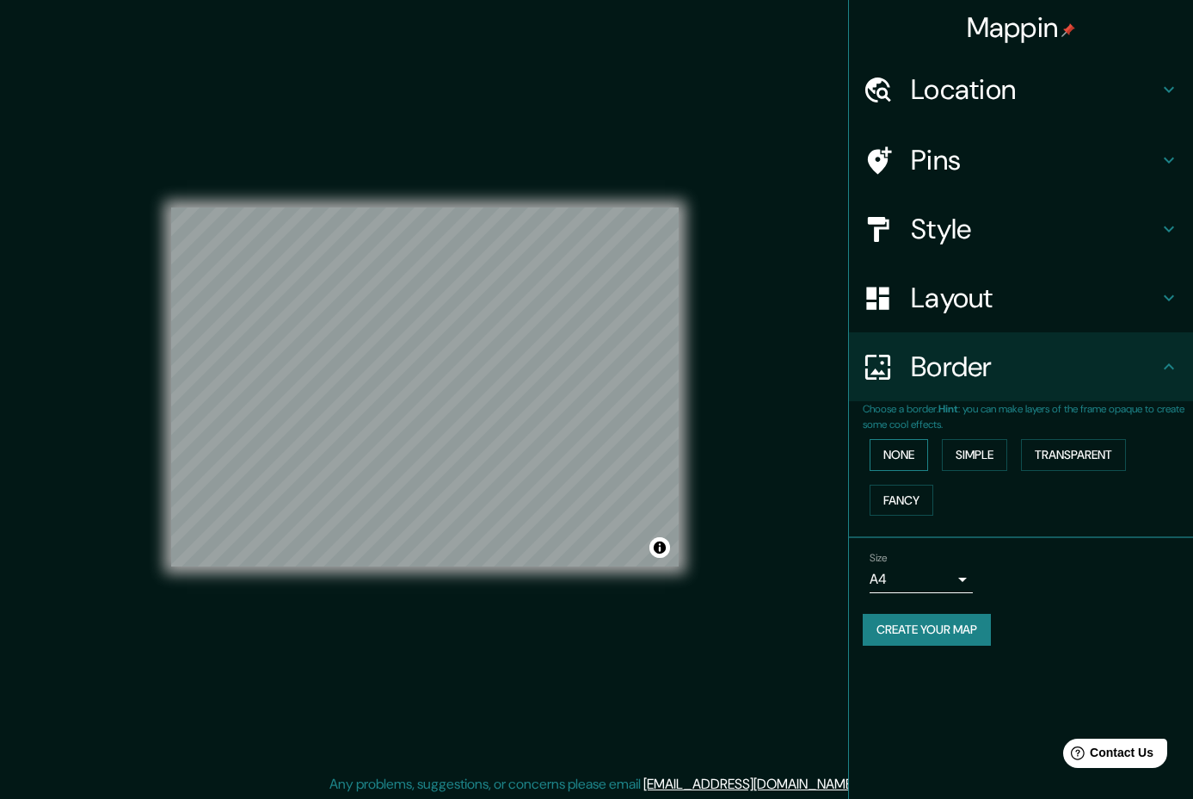
click at [913, 447] on button "None" at bounding box center [899, 455] width 59 height 32
click at [947, 389] on div "Border" at bounding box center [1021, 366] width 344 height 69
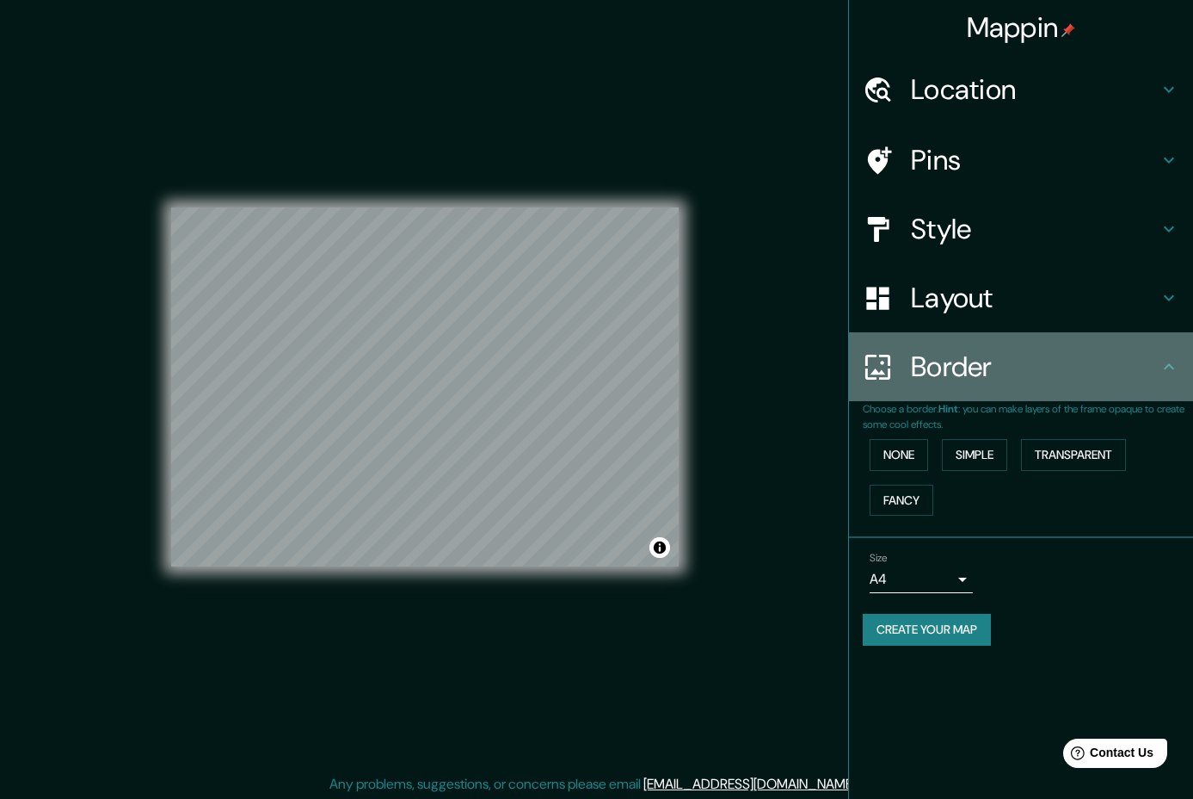
click at [1168, 376] on div "Border" at bounding box center [1021, 366] width 344 height 69
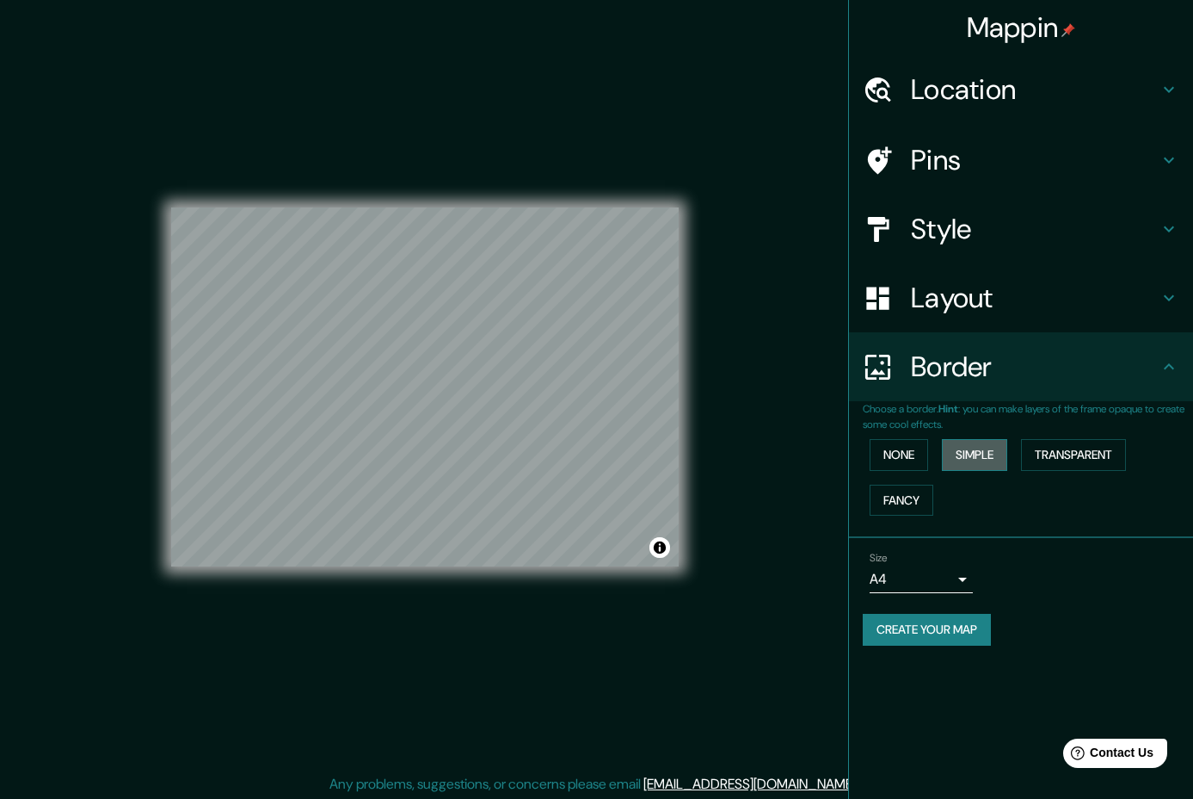
click at [1008, 446] on button "Simple" at bounding box center [974, 455] width 65 height 32
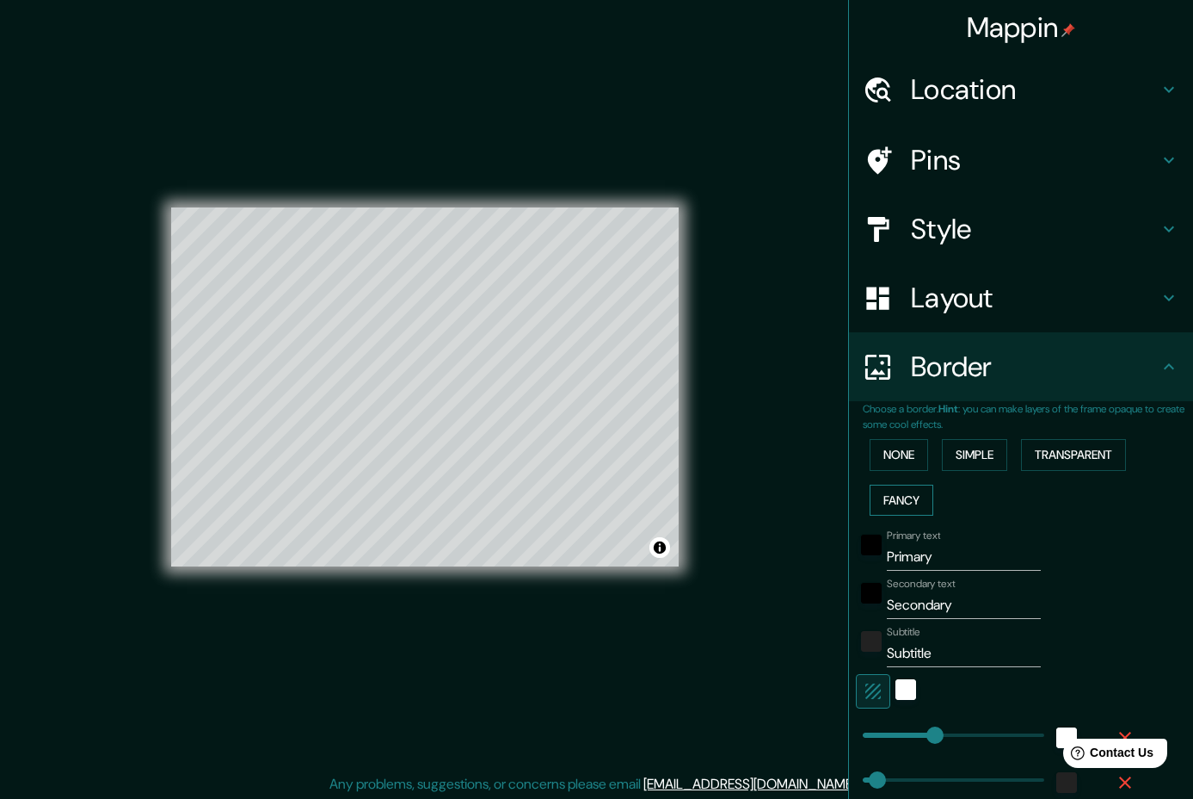
click at [899, 496] on button "Fancy" at bounding box center [902, 500] width 64 height 32
click at [1046, 441] on button "Transparent" at bounding box center [1073, 455] width 105 height 32
click at [877, 449] on button "None" at bounding box center [899, 455] width 59 height 32
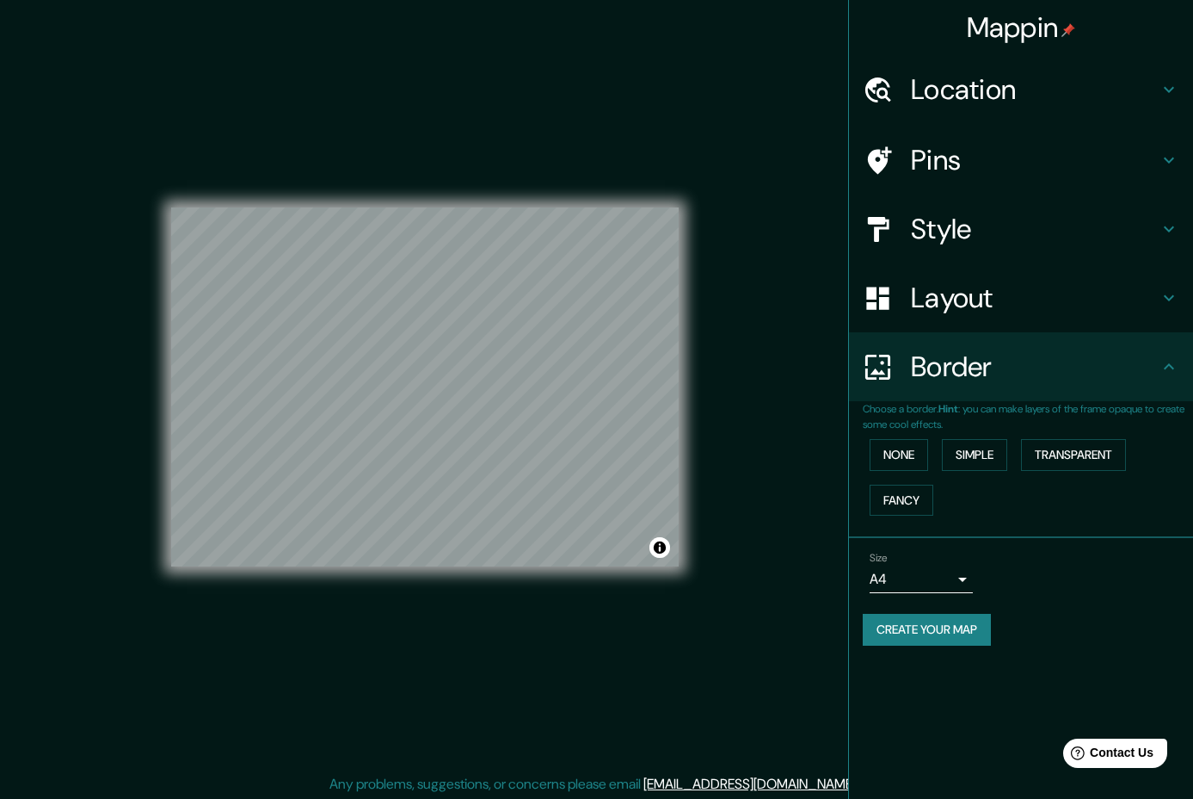
click at [1076, 503] on div "None Simple Transparent Fancy" at bounding box center [1028, 477] width 330 height 90
click at [934, 642] on button "Create your map" at bounding box center [927, 630] width 128 height 32
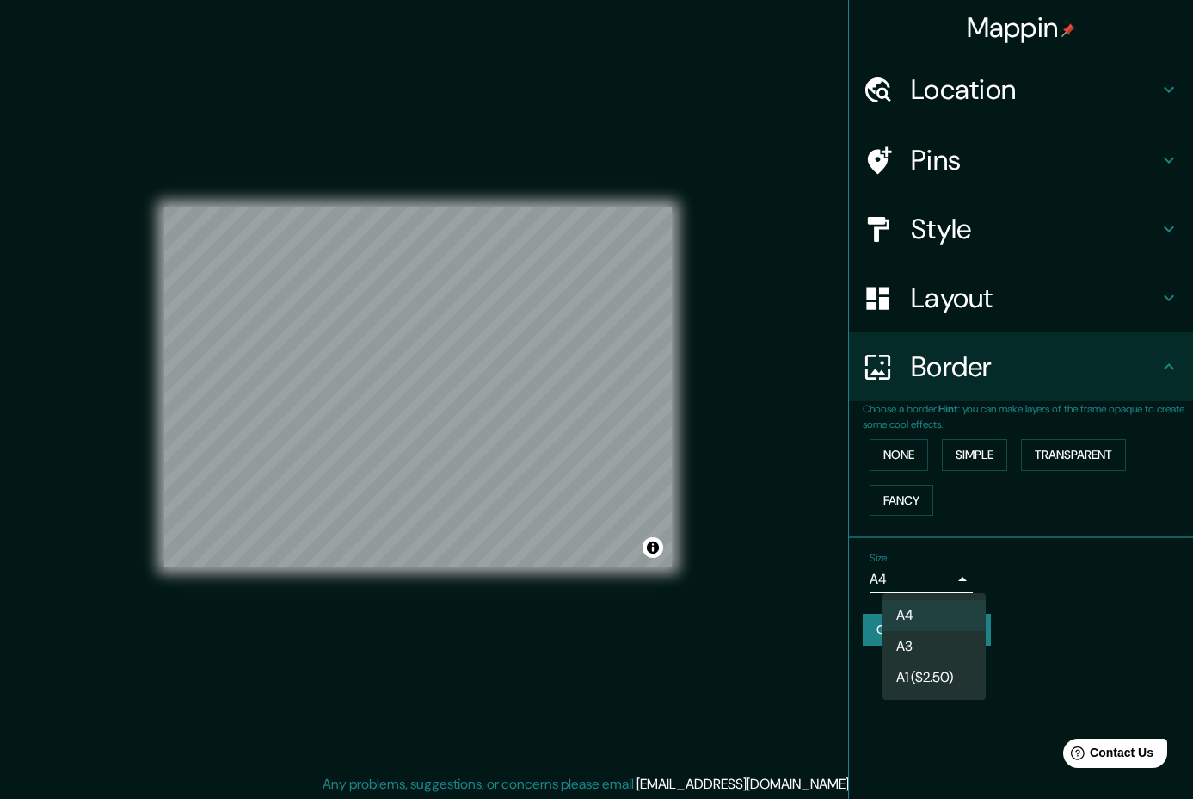
click at [937, 583] on body "Mappin Location Pins Style Layout Border Choose a border. Hint : you can make l…" at bounding box center [596, 399] width 1193 height 799
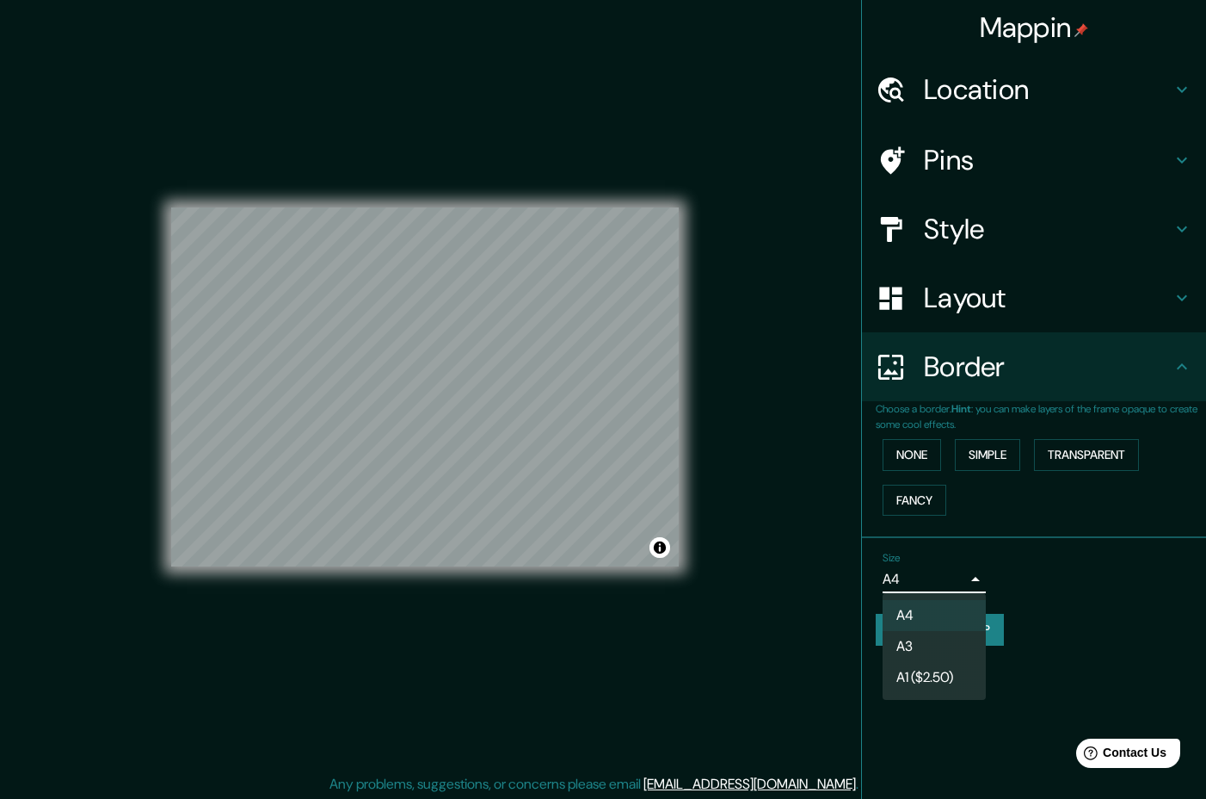
click at [953, 651] on li "A3" at bounding box center [934, 646] width 103 height 31
type input "a4"
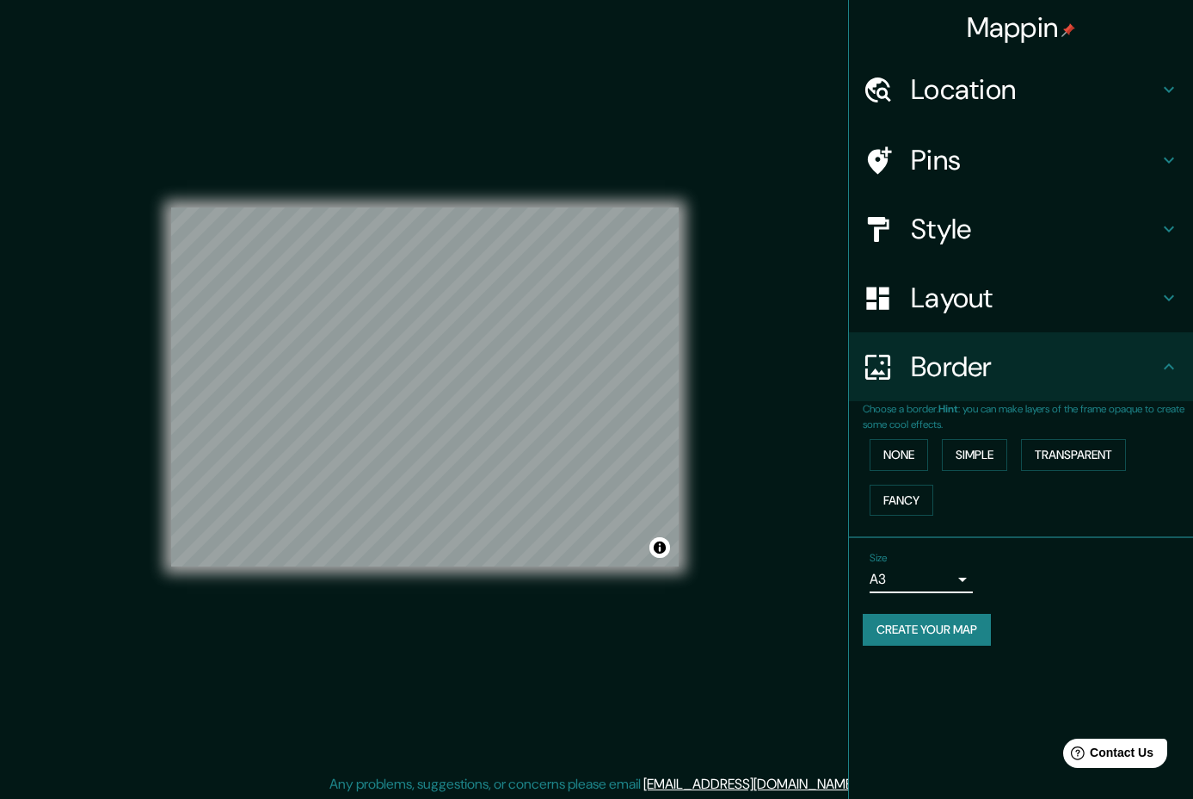
click at [1072, 673] on div "Mappin Location Pins Style Layout Border Choose a border. Hint : you can make l…" at bounding box center [1020, 399] width 345 height 799
click at [1077, 633] on div "Create your map" at bounding box center [1021, 630] width 317 height 32
drag, startPoint x: 1105, startPoint y: 1, endPoint x: 552, endPoint y: 638, distance: 843.5
click at [552, 638] on div "© Mapbox © OpenStreetMap Improve this map" at bounding box center [425, 387] width 508 height 718
